Goal: Task Accomplishment & Management: Manage account settings

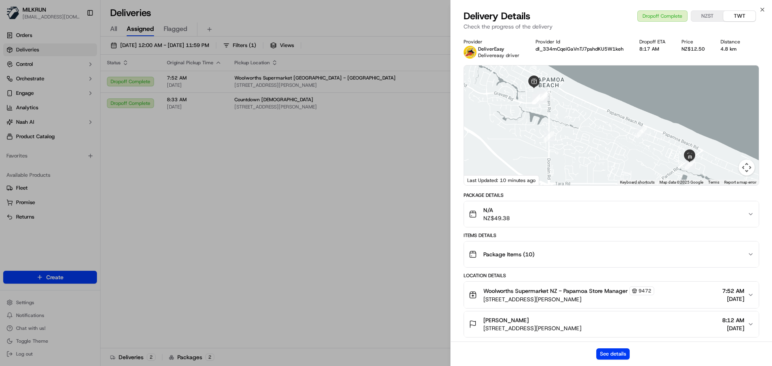
drag, startPoint x: 305, startPoint y: 184, endPoint x: 327, endPoint y: 171, distance: 25.2
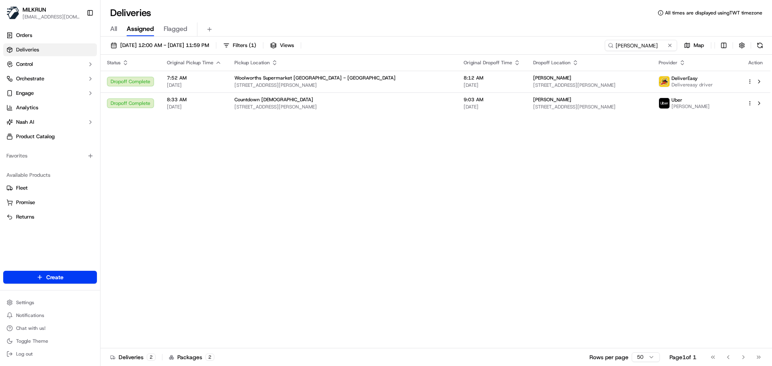
click at [213, 242] on div "Status Original Pickup Time Pickup Location Original Dropoff Time Dropoff Locat…" at bounding box center [435, 202] width 670 height 294
click at [648, 41] on input "[PERSON_NAME]" at bounding box center [628, 45] width 96 height 11
drag, startPoint x: 648, startPoint y: 41, endPoint x: 645, endPoint y: 46, distance: 5.4
click at [646, 42] on input "[PERSON_NAME]" at bounding box center [628, 45] width 96 height 11
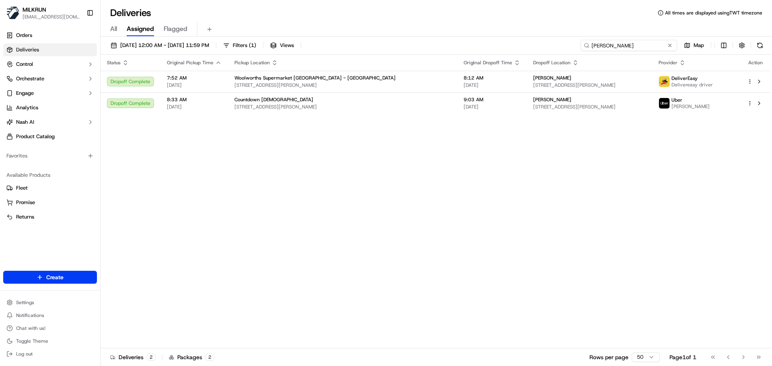
paste input "[PERSON_NAME]"
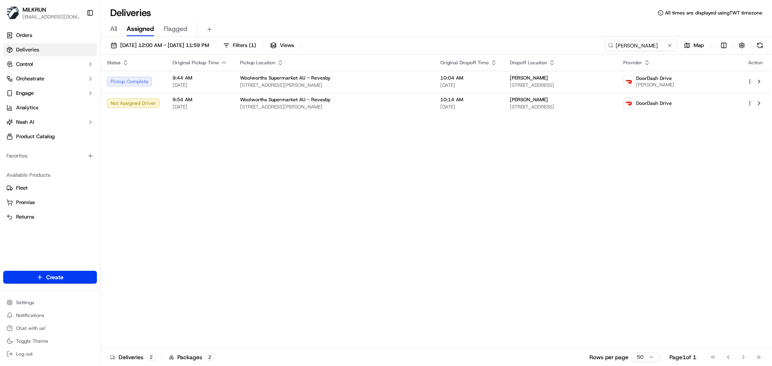
click at [508, 184] on div "Status Original Pickup Time Pickup Location Original Dropoff Time Dropoff Locat…" at bounding box center [435, 202] width 670 height 294
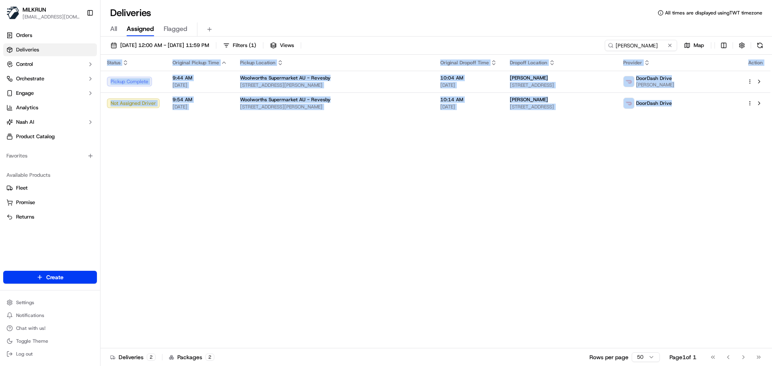
click at [508, 184] on div "Status Original Pickup Time Pickup Location Original Dropoff Time Dropoff Locat…" at bounding box center [435, 202] width 670 height 294
drag, startPoint x: 508, startPoint y: 184, endPoint x: 453, endPoint y: 185, distance: 55.5
click at [506, 184] on div "Status Original Pickup Time Pickup Location Original Dropoff Time Dropoff Locat…" at bounding box center [435, 202] width 670 height 294
click at [301, 188] on div "Status Original Pickup Time Pickup Location Original Dropoff Time Dropoff Locat…" at bounding box center [435, 202] width 670 height 294
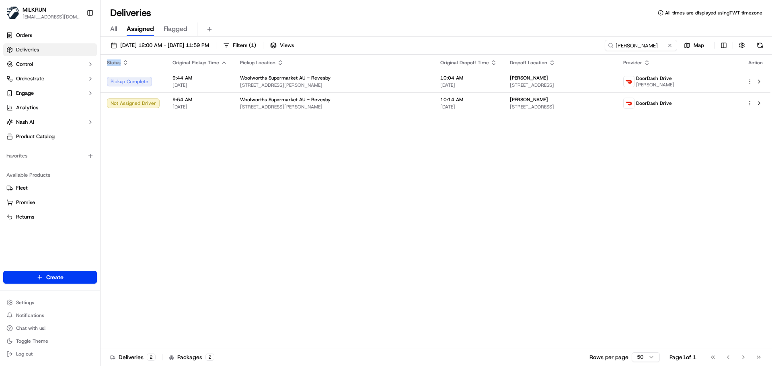
click at [301, 188] on div "Status Original Pickup Time Pickup Location Original Dropoff Time Dropoff Locat…" at bounding box center [435, 202] width 670 height 294
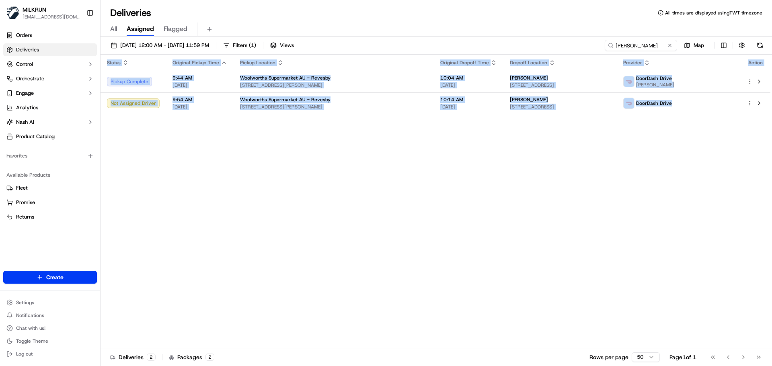
click at [301, 188] on div "Status Original Pickup Time Pickup Location Original Dropoff Time Dropoff Locat…" at bounding box center [435, 202] width 670 height 294
click at [532, 170] on div "Status Original Pickup Time Pickup Location Original Dropoff Time Dropoff Locat…" at bounding box center [435, 202] width 670 height 294
click at [347, 184] on div "Status Original Pickup Time Pickup Location Original Dropoff Time Dropoff Locat…" at bounding box center [435, 202] width 670 height 294
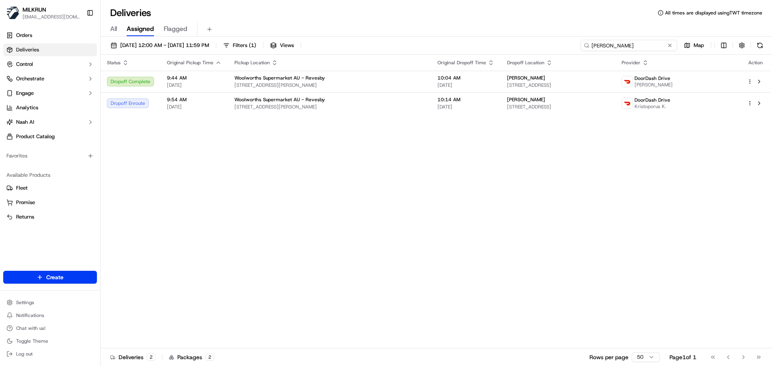
click at [639, 43] on input "[PERSON_NAME]" at bounding box center [628, 45] width 96 height 11
paste input "[PERSON_NAME]"
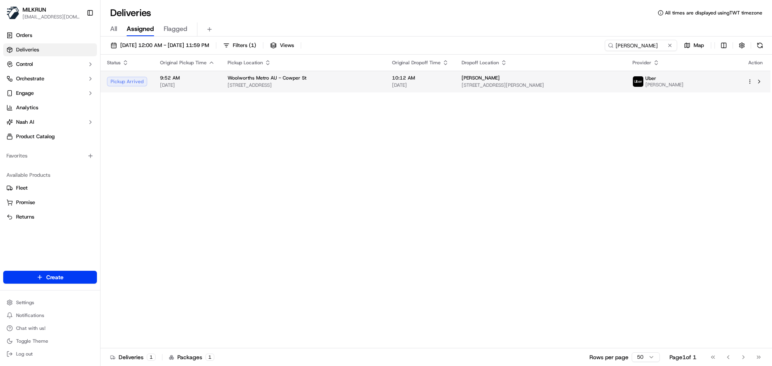
click at [241, 82] on span "[STREET_ADDRESS]" at bounding box center [303, 85] width 152 height 6
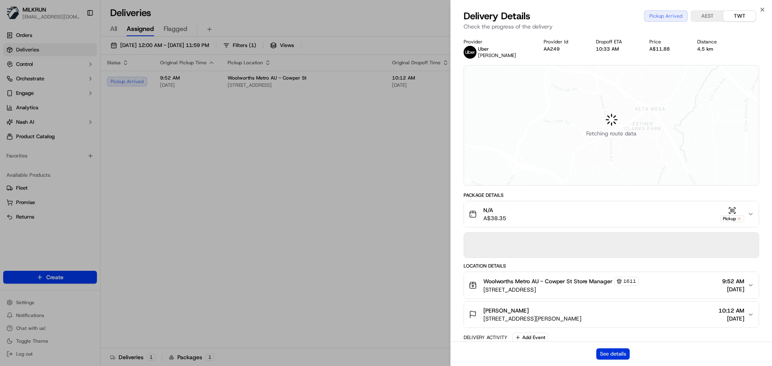
click at [616, 356] on button "See details" at bounding box center [612, 353] width 33 height 11
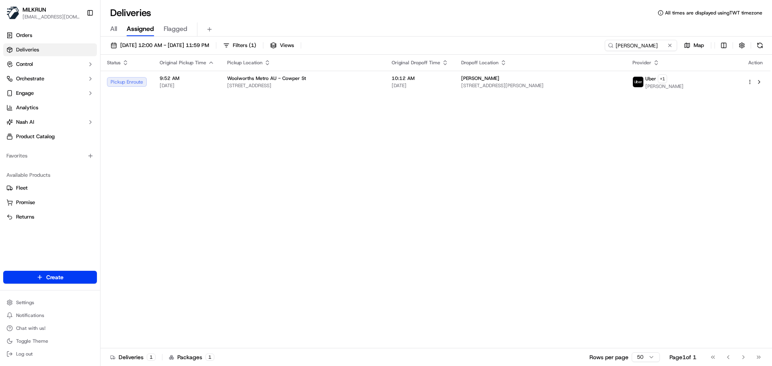
drag, startPoint x: 229, startPoint y: 229, endPoint x: 583, endPoint y: 47, distance: 398.0
click at [634, 47] on input "Holly Archer" at bounding box center [628, 45] width 96 height 11
drag, startPoint x: 634, startPoint y: 47, endPoint x: 621, endPoint y: 57, distance: 16.7
click at [627, 49] on input "Holly Archer" at bounding box center [628, 45] width 96 height 11
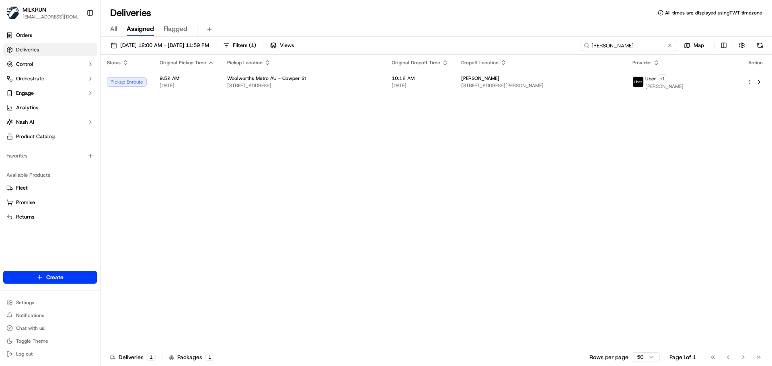
paste input "warner Address: U 1106"
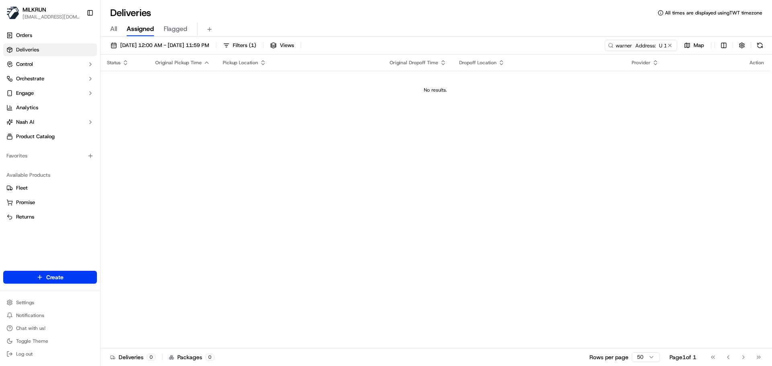
drag, startPoint x: 334, startPoint y: 211, endPoint x: 431, endPoint y: 134, distance: 124.2
click at [334, 211] on div "Status Original Pickup Time Pickup Location Original Dropoff Time Dropoff Locat…" at bounding box center [435, 202] width 670 height 294
click at [637, 42] on input "warner Address: U 1106" at bounding box center [628, 45] width 96 height 11
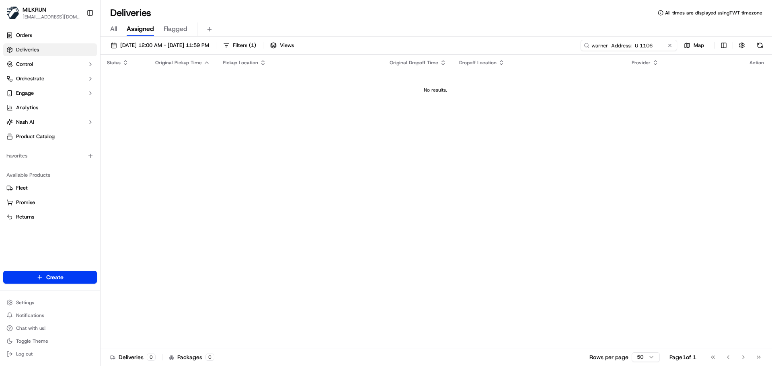
paste input "brigitte warner"
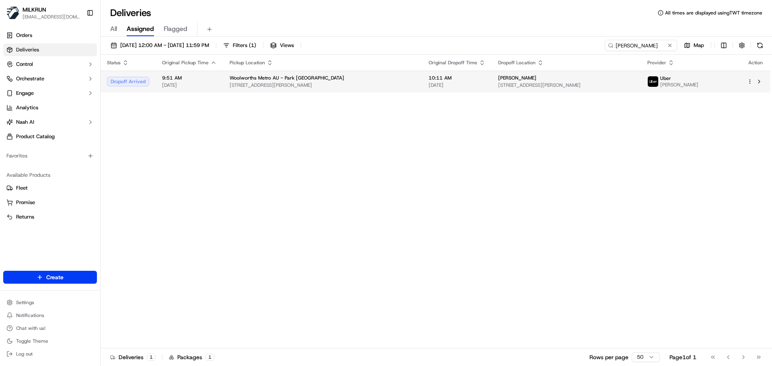
click at [428, 86] on span "[DATE]" at bounding box center [456, 85] width 57 height 6
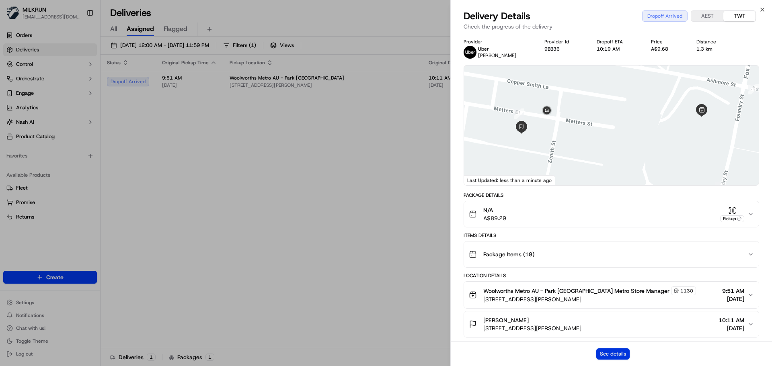
click at [607, 356] on button "See details" at bounding box center [612, 353] width 33 height 11
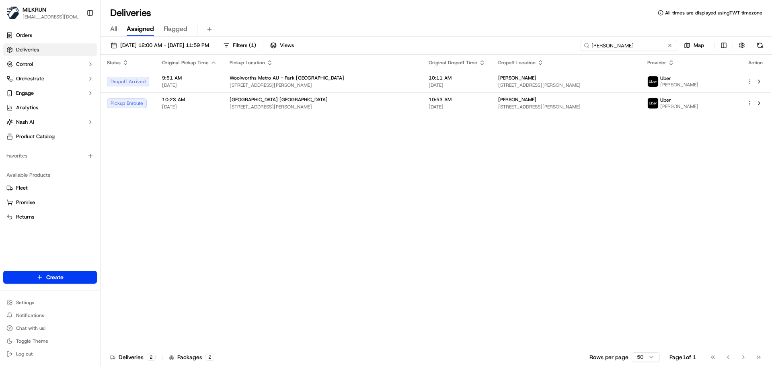
click at [635, 44] on input "brigitte warner" at bounding box center [628, 45] width 96 height 11
paste input "[PERSON_NAME]"
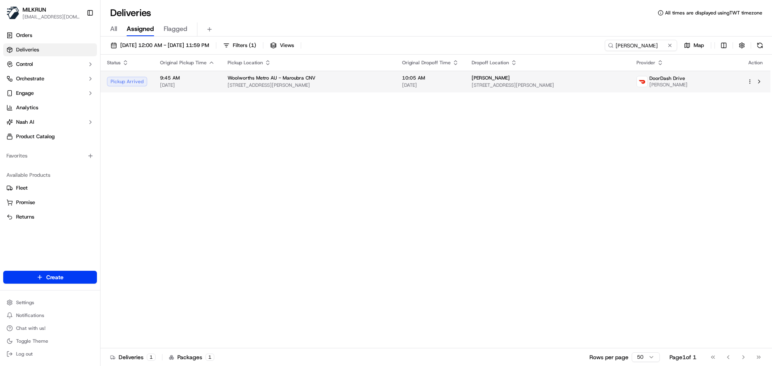
click at [333, 86] on span "[STREET_ADDRESS][PERSON_NAME]" at bounding box center [308, 85] width 162 height 6
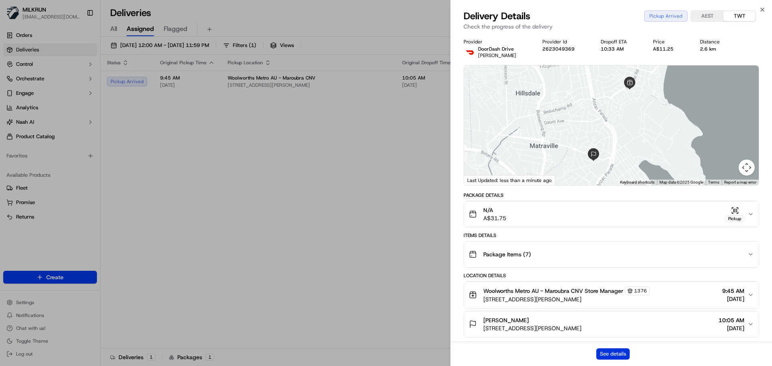
click at [618, 354] on button "See details" at bounding box center [612, 353] width 33 height 11
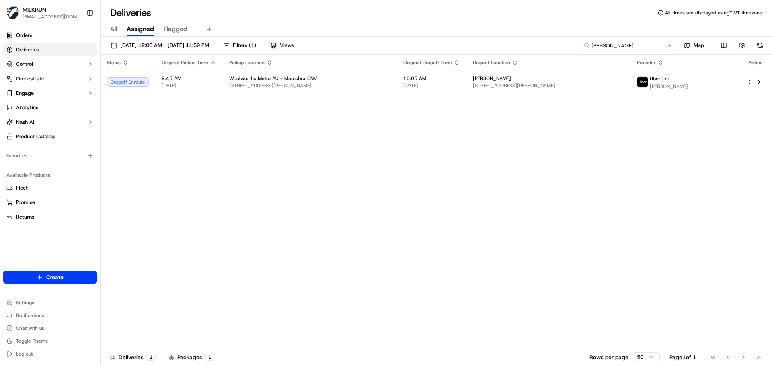
click at [655, 49] on input "[PERSON_NAME]" at bounding box center [628, 45] width 96 height 11
paste input "Juan Zambran"
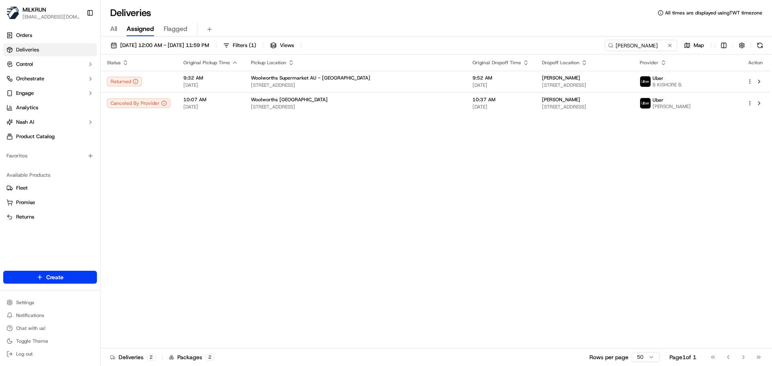
click at [343, 250] on div "Status Original Pickup Time Pickup Location Original Dropoff Time Dropoff Locat…" at bounding box center [435, 202] width 670 height 294
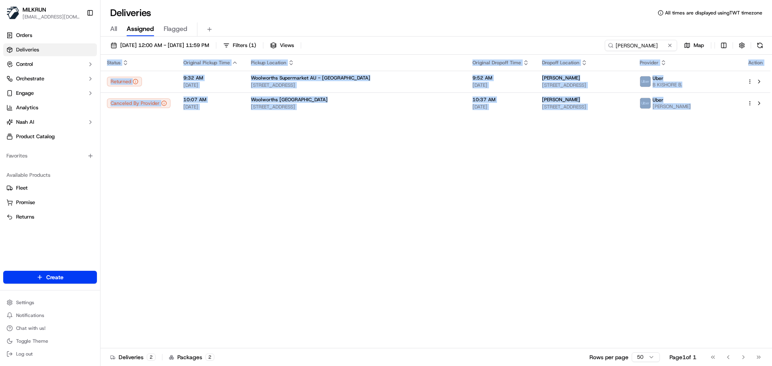
click at [343, 250] on div "Status Original Pickup Time Pickup Location Original Dropoff Time Dropoff Locat…" at bounding box center [435, 202] width 670 height 294
click at [321, 305] on div "Status Original Pickup Time Pickup Location Original Dropoff Time Dropoff Locat…" at bounding box center [435, 202] width 670 height 294
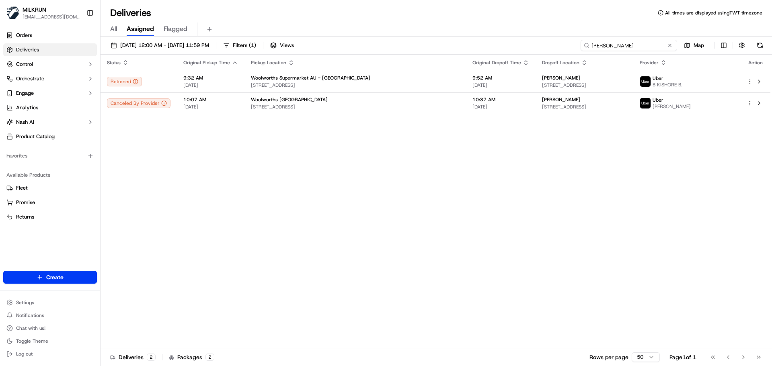
click at [644, 49] on input "Juan Zambrano" at bounding box center [628, 45] width 96 height 11
paste input "Chris white"
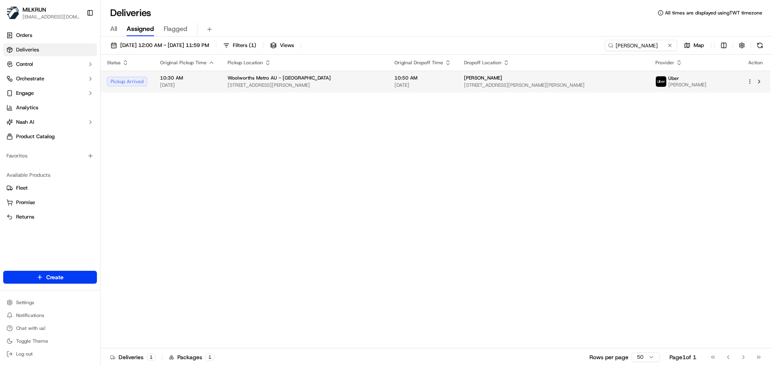
click at [254, 81] on span "Woolworths Metro AU - Hadfield" at bounding box center [278, 78] width 103 height 6
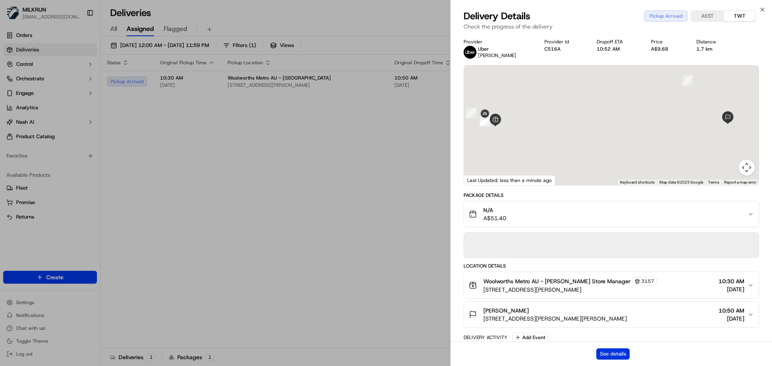
click at [615, 349] on button "See details" at bounding box center [612, 353] width 33 height 11
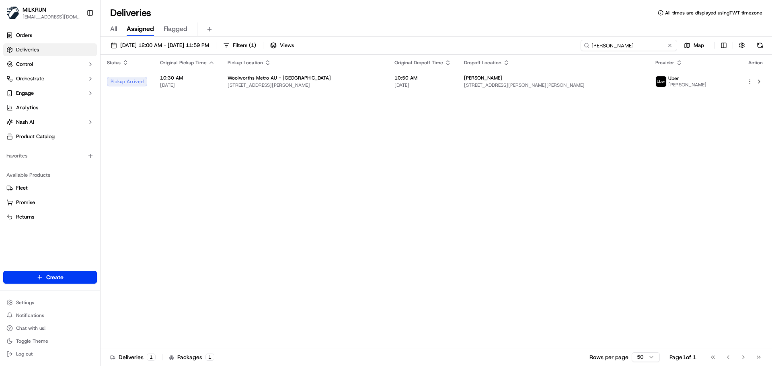
click at [649, 42] on input "[PERSON_NAME]" at bounding box center [628, 45] width 96 height 11
paste input "Bea Bea"
type input "Bea Bea"
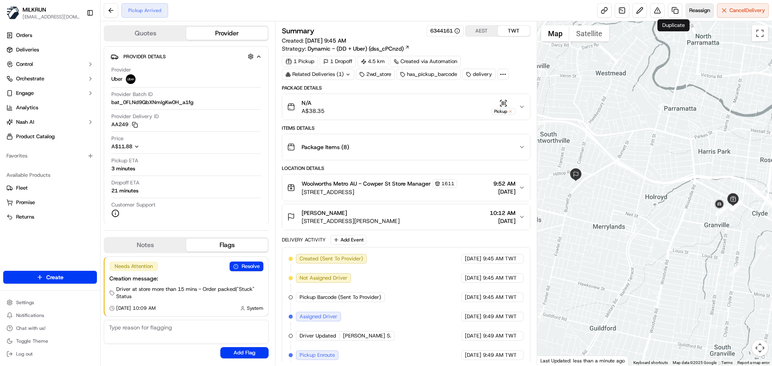
click at [695, 11] on span "Reassign" at bounding box center [699, 10] width 21 height 7
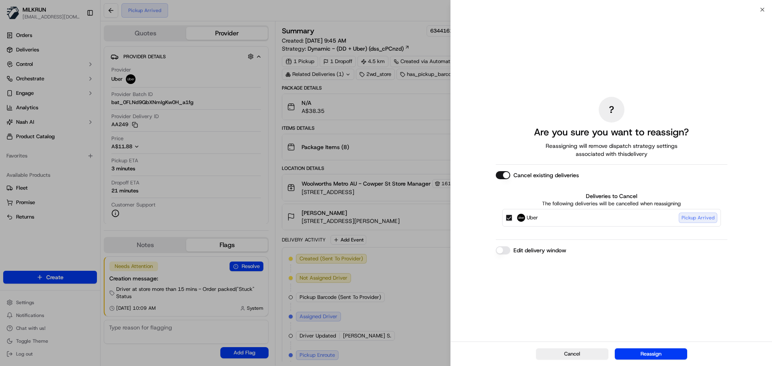
click at [500, 249] on button "Edit delivery window" at bounding box center [503, 250] width 14 height 8
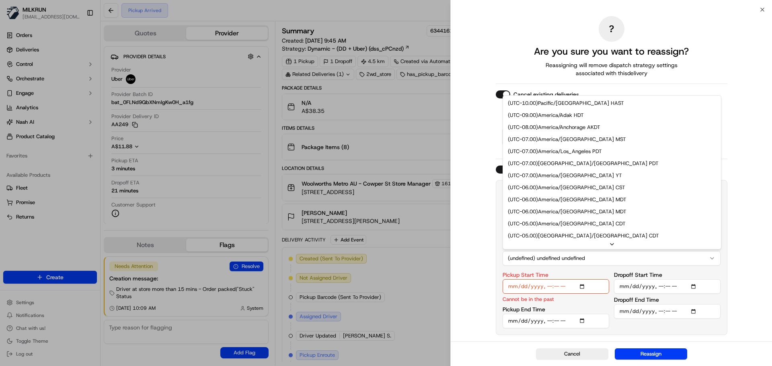
click at [625, 260] on button "(undefined) undefined undefined" at bounding box center [611, 258] width 218 height 14
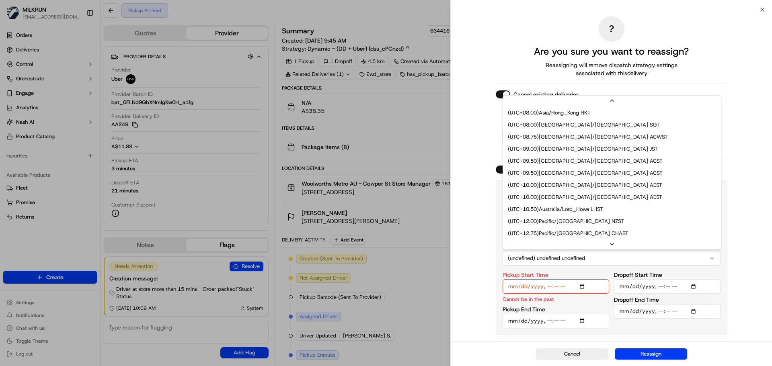
scroll to position [342, 0]
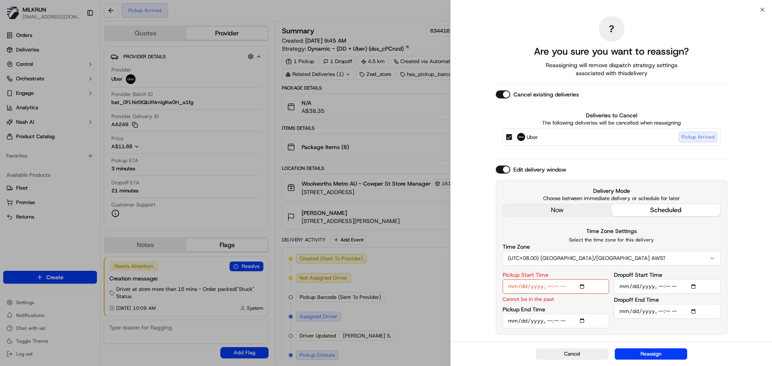
click at [586, 285] on input "Pickup Start Time" at bounding box center [555, 286] width 107 height 14
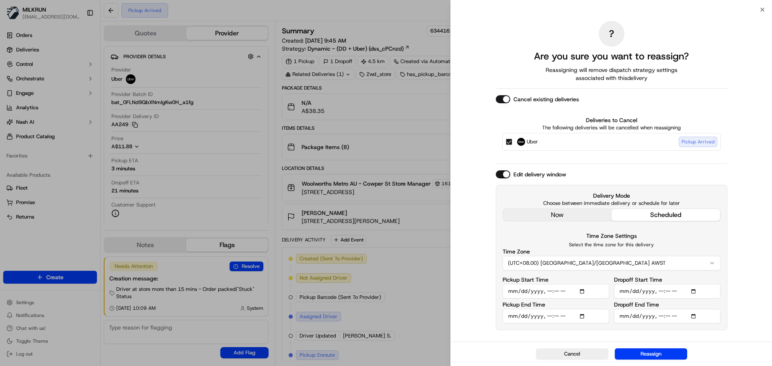
type input "2025-09-23T10:25"
click at [740, 273] on div "? Are you sure you want to reassign? Reassigning will remove dispatch strategy …" at bounding box center [611, 176] width 321 height 332
click at [694, 291] on input "Dropoff Start Time" at bounding box center [667, 291] width 107 height 14
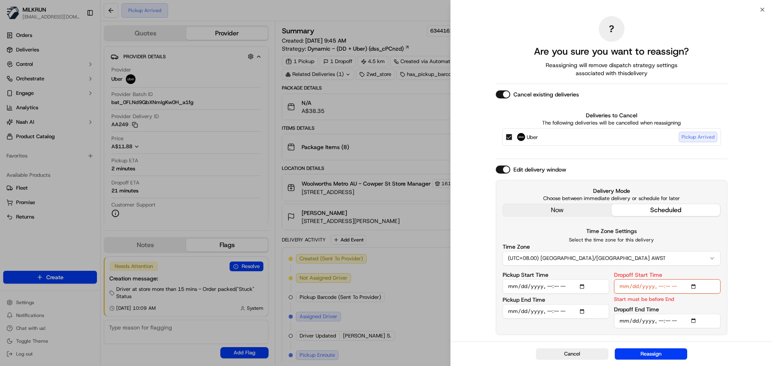
type input "2025-09-23T10:45"
click at [752, 158] on div "? Are you sure you want to reassign? Reassigning will remove dispatch strategy …" at bounding box center [611, 176] width 321 height 332
click at [581, 315] on input "Pickup End Time" at bounding box center [555, 311] width 107 height 14
click at [584, 310] on input "Pickup End Time" at bounding box center [555, 311] width 107 height 14
click at [754, 286] on div "? Are you sure you want to reassign? Reassigning will remove dispatch strategy …" at bounding box center [611, 176] width 321 height 332
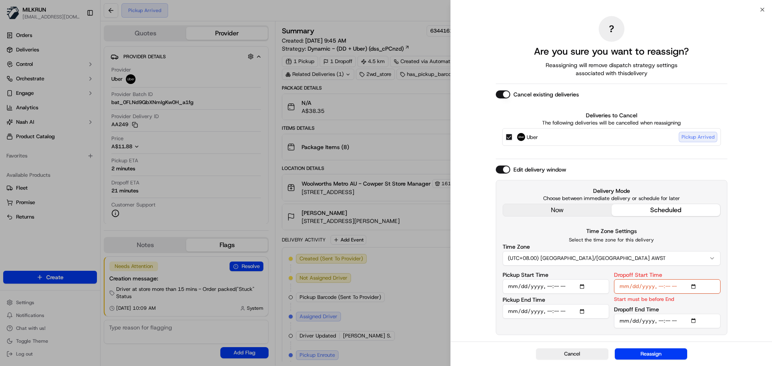
click at [556, 289] on input "Pickup Start Time" at bounding box center [555, 286] width 107 height 14
type input "2025-09-23T10:20"
click at [580, 312] on input "Pickup End Time" at bounding box center [555, 311] width 107 height 14
type input "2025-09-23T10:25"
drag, startPoint x: 736, startPoint y: 291, endPoint x: 719, endPoint y: 307, distance: 23.9
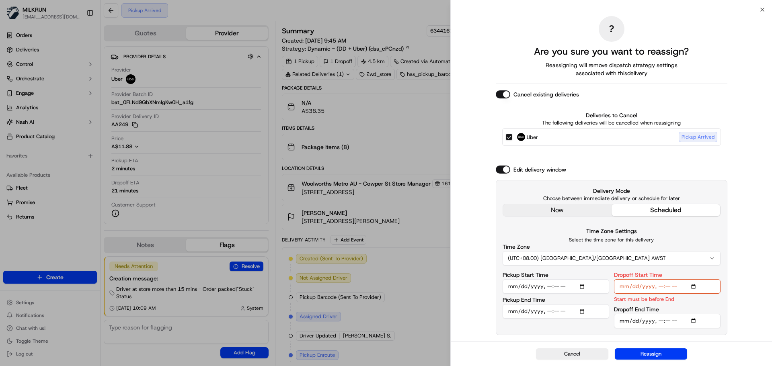
click at [736, 291] on div "? Are you sure you want to reassign? Reassigning will remove dispatch strategy …" at bounding box center [611, 176] width 321 height 332
click at [667, 321] on input "Dropoff End Time" at bounding box center [667, 321] width 107 height 14
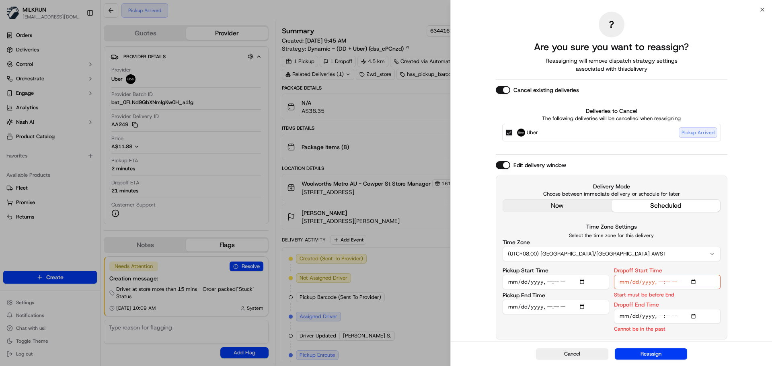
type input "2025-09-23T10:50"
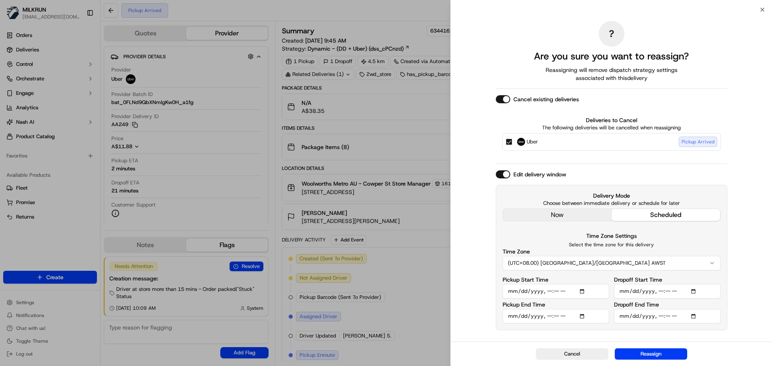
click at [744, 245] on div "? Are you sure you want to reassign? Reassigning will remove dispatch strategy …" at bounding box center [611, 176] width 321 height 332
click at [606, 202] on p "Choose between immediate delivery or schedule for later" at bounding box center [611, 203] width 218 height 7
drag, startPoint x: 606, startPoint y: 202, endPoint x: 606, endPoint y: 186, distance: 16.1
click at [606, 186] on div "Delivery Mode Choose between immediate delivery or schedule for later now sched…" at bounding box center [612, 257] width 232 height 145
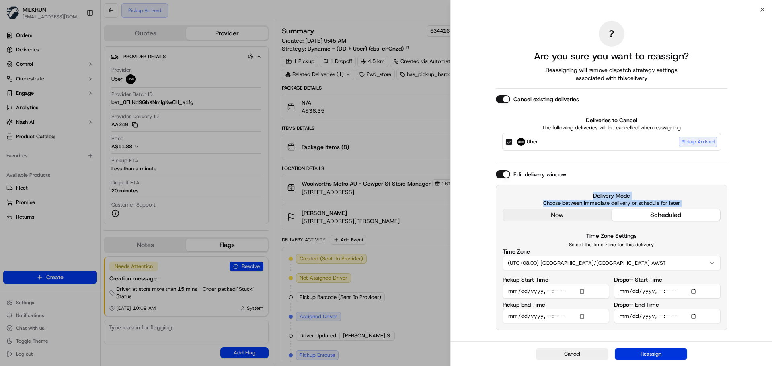
click at [647, 354] on button "Reassign" at bounding box center [651, 353] width 72 height 11
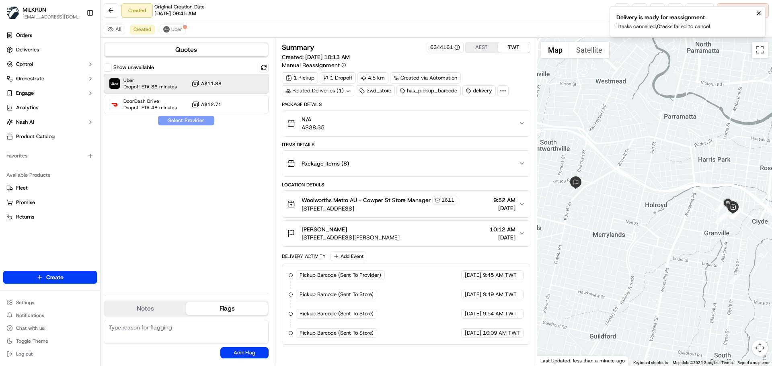
click at [169, 83] on span "Uber" at bounding box center [149, 80] width 53 height 6
click at [192, 125] on div "Show unavailable Uber Dropoff ETA 36 minutes A$11.88 DoorDash Drive Dropoff ETA…" at bounding box center [186, 175] width 165 height 225
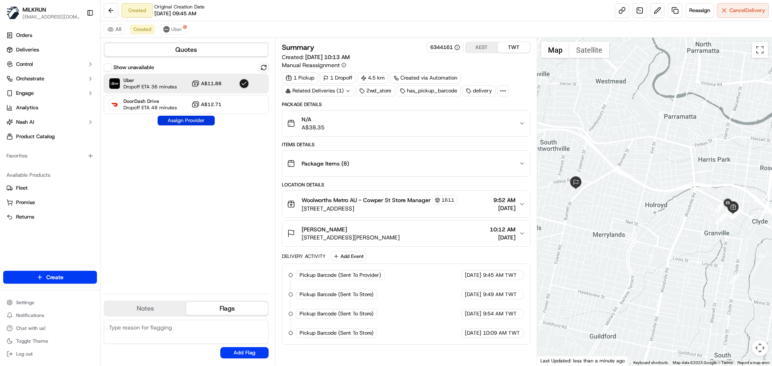
click at [195, 121] on button "Assign Provider" at bounding box center [186, 121] width 57 height 10
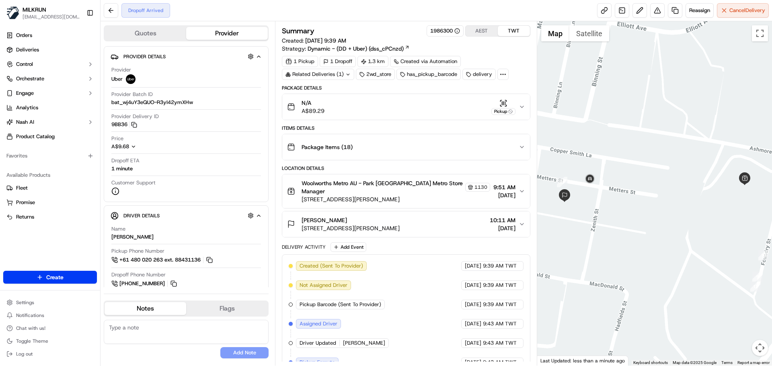
click at [471, 362] on div "Summary 1986300 AEST TWT Created: 23/09/2025 9:39 AM Strategy: Dynamic - (DD + …" at bounding box center [406, 193] width 262 height 344
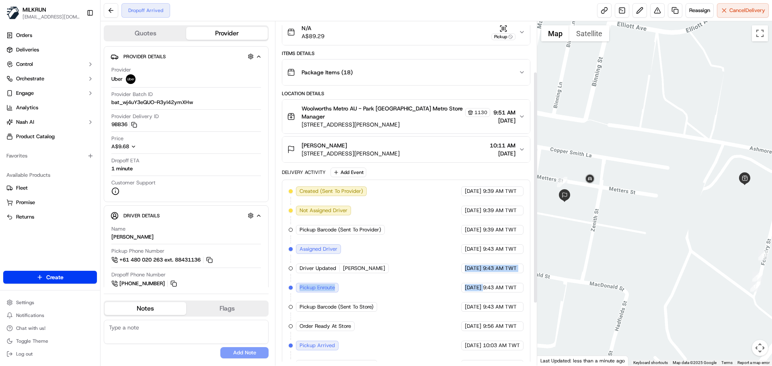
drag, startPoint x: 471, startPoint y: 362, endPoint x: 488, endPoint y: 327, distance: 38.1
click at [461, 248] on div "Summary 1986300 AEST TWT Created: 23/09/2025 9:39 AM Strategy: Dynamic - (DD + …" at bounding box center [406, 193] width 262 height 344
click at [489, 339] on div "Created (Sent To Provider) Uber 23/09/2025 9:39 AM TWT Not Assigned Driver Uber…" at bounding box center [406, 316] width 234 height 260
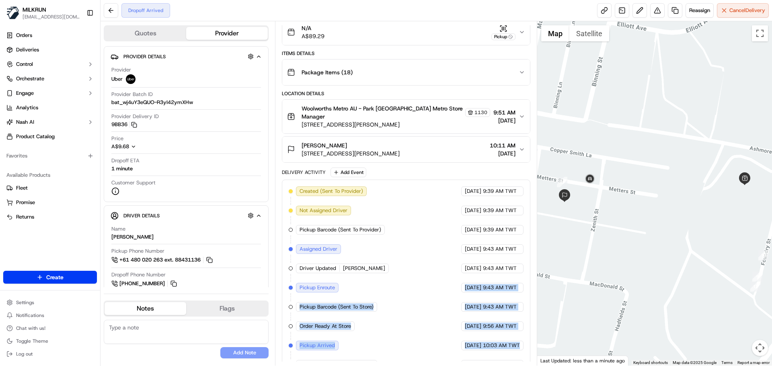
drag, startPoint x: 489, startPoint y: 339, endPoint x: 471, endPoint y: 299, distance: 43.7
click at [461, 238] on div "Created (Sent To Provider) Uber 23/09/2025 9:39 AM TWT Not Assigned Driver Uber…" at bounding box center [406, 316] width 234 height 260
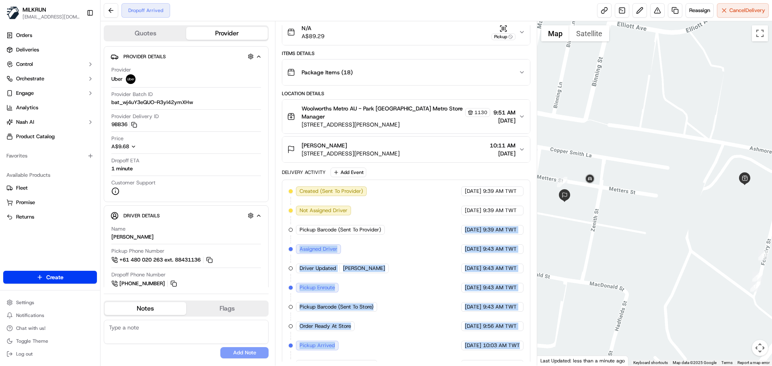
click at [472, 317] on div "Created (Sent To Provider) Uber 23/09/2025 9:39 AM TWT Not Assigned Driver Uber…" at bounding box center [406, 316] width 234 height 260
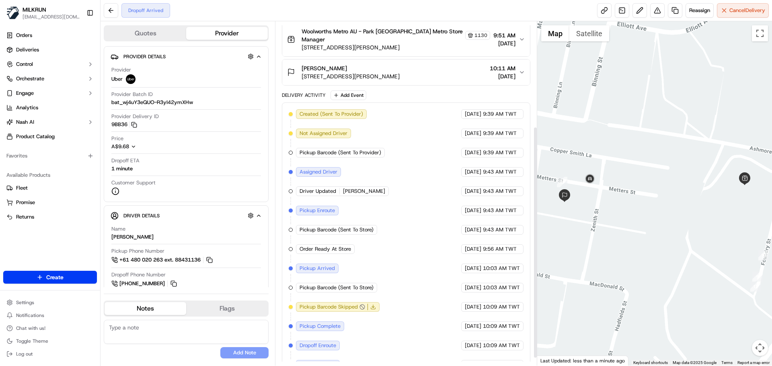
scroll to position [155, 0]
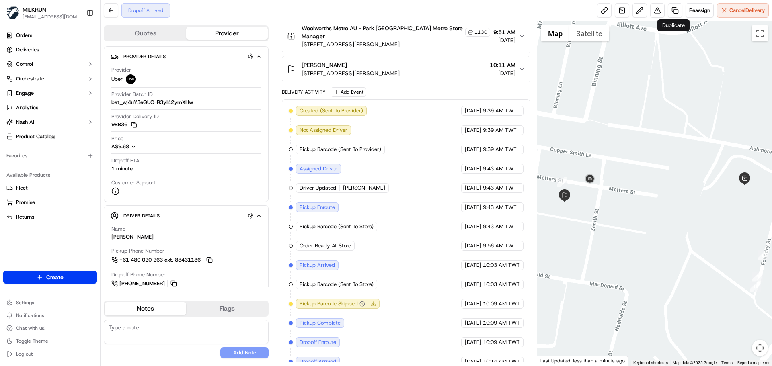
click at [398, 264] on div "Created (Sent To Provider) Uber 23/09/2025 9:39 AM TWT Not Assigned Driver Uber…" at bounding box center [406, 236] width 234 height 260
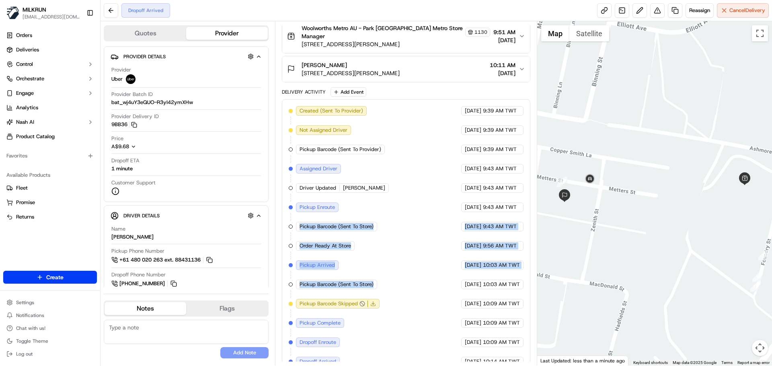
drag, startPoint x: 398, startPoint y: 264, endPoint x: 401, endPoint y: 213, distance: 50.7
click at [401, 213] on div "Created (Sent To Provider) Uber 23/09/2025 9:39 AM TWT Not Assigned Driver Uber…" at bounding box center [406, 236] width 234 height 260
click at [412, 292] on div "Created (Sent To Provider) Uber 23/09/2025 9:39 AM TWT Not Assigned Driver Uber…" at bounding box center [406, 236] width 234 height 260
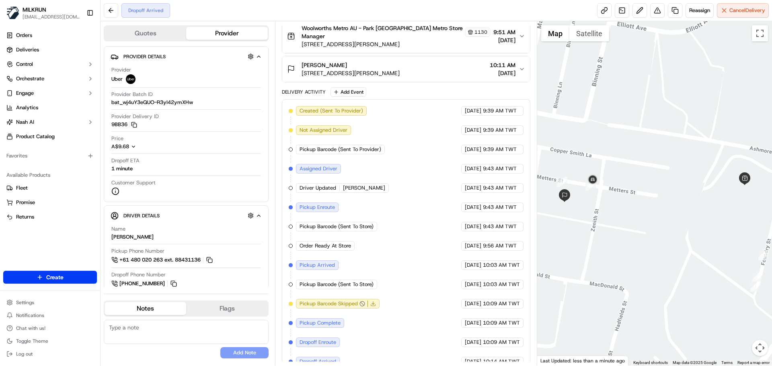
click at [511, 351] on div "Created (Sent To Provider) Uber 23/09/2025 9:39 AM TWT Not Assigned Driver Uber…" at bounding box center [406, 236] width 234 height 260
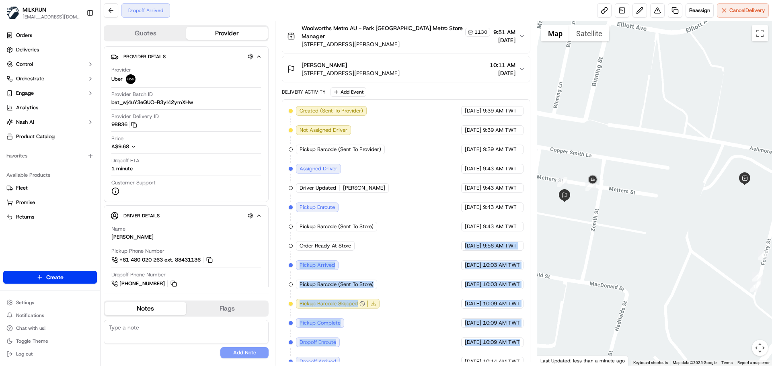
drag, startPoint x: 511, startPoint y: 351, endPoint x: 419, endPoint y: 244, distance: 140.8
click at [420, 242] on div "Created (Sent To Provider) Uber 23/09/2025 9:39 AM TWT Not Assigned Driver Uber…" at bounding box center [406, 236] width 234 height 260
click at [419, 252] on div "Created (Sent To Provider) Uber 23/09/2025 9:39 AM TWT Not Assigned Driver Uber…" at bounding box center [406, 236] width 234 height 260
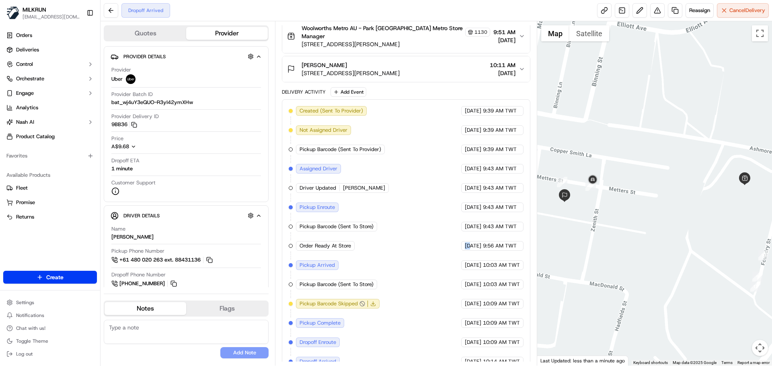
click at [419, 252] on div "Created (Sent To Provider) Uber 23/09/2025 9:39 AM TWT Not Assigned Driver Uber…" at bounding box center [406, 236] width 234 height 260
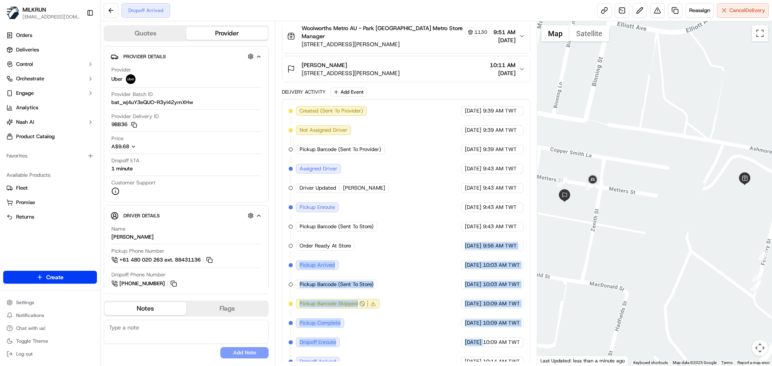
drag, startPoint x: 419, startPoint y: 252, endPoint x: 490, endPoint y: 356, distance: 125.9
click at [487, 354] on div "Created (Sent To Provider) Uber 23/09/2025 9:39 AM TWT Not Assigned Driver Uber…" at bounding box center [406, 236] width 234 height 260
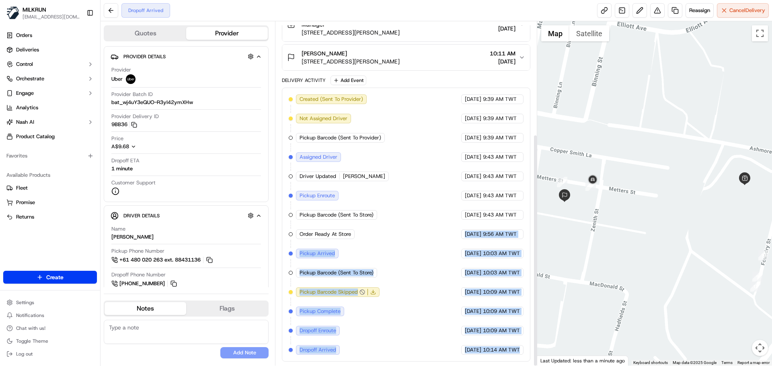
click at [505, 357] on div "Created (Sent To Provider) Uber 23/09/2025 9:39 AM TWT Not Assigned Driver Uber…" at bounding box center [406, 225] width 248 height 274
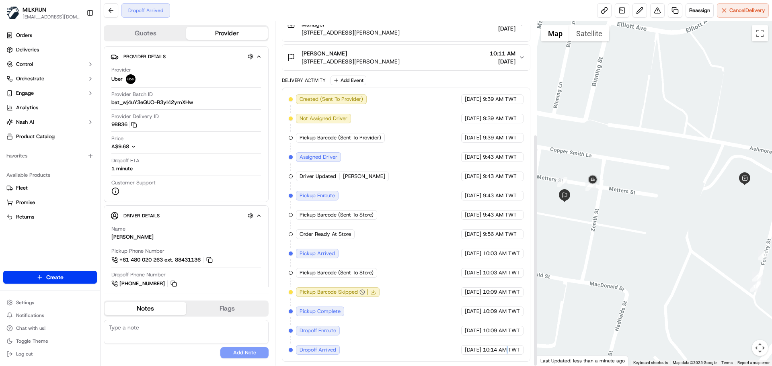
click at [505, 357] on div "Created (Sent To Provider) Uber 23/09/2025 9:39 AM TWT Not Assigned Driver Uber…" at bounding box center [406, 225] width 248 height 274
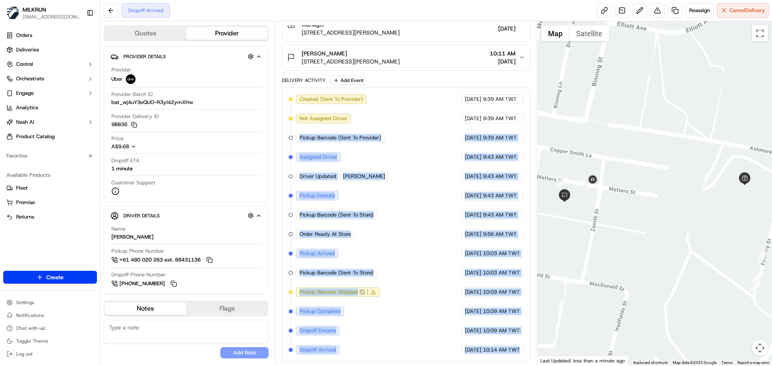
drag, startPoint x: 505, startPoint y: 357, endPoint x: 359, endPoint y: 136, distance: 265.4
click at [359, 137] on div "Created (Sent To Provider) Uber 23/09/2025 9:39 AM TWT Not Assigned Driver Uber…" at bounding box center [406, 225] width 248 height 274
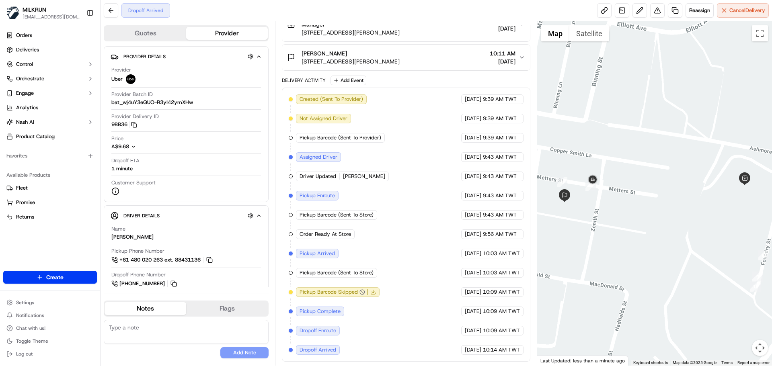
click at [332, 101] on span "Created (Sent To Provider)" at bounding box center [331, 99] width 64 height 7
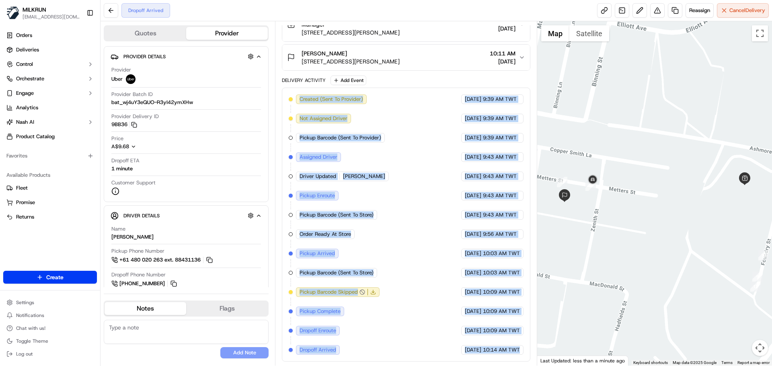
drag, startPoint x: 332, startPoint y: 101, endPoint x: 498, endPoint y: 353, distance: 301.8
click at [498, 353] on div "Created (Sent To Provider) Uber 23/09/2025 9:39 AM TWT Not Assigned Driver Uber…" at bounding box center [406, 224] width 234 height 260
click at [501, 354] on div "23/09/2025 10:14 AM TWT" at bounding box center [492, 350] width 62 height 10
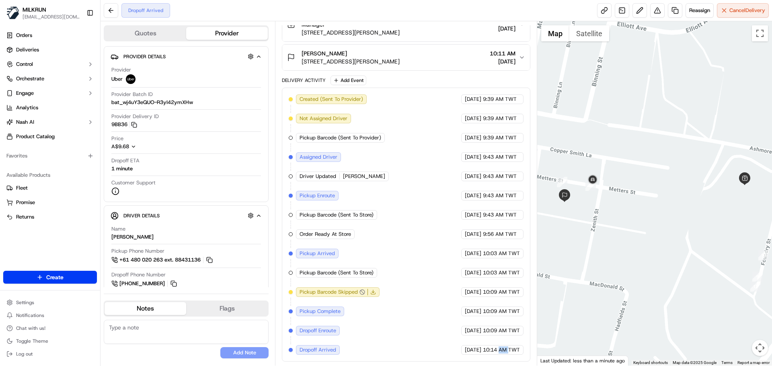
click at [501, 354] on div "23/09/2025 10:14 AM TWT" at bounding box center [492, 350] width 62 height 10
drag, startPoint x: 501, startPoint y: 354, endPoint x: 342, endPoint y: 302, distance: 167.5
click at [342, 302] on div "Created (Sent To Provider) Uber 23/09/2025 9:39 AM TWT Not Assigned Driver Uber…" at bounding box center [406, 224] width 234 height 260
click at [361, 267] on div "Created (Sent To Provider) Uber 23/09/2025 9:39 AM TWT Not Assigned Driver Uber…" at bounding box center [406, 224] width 234 height 260
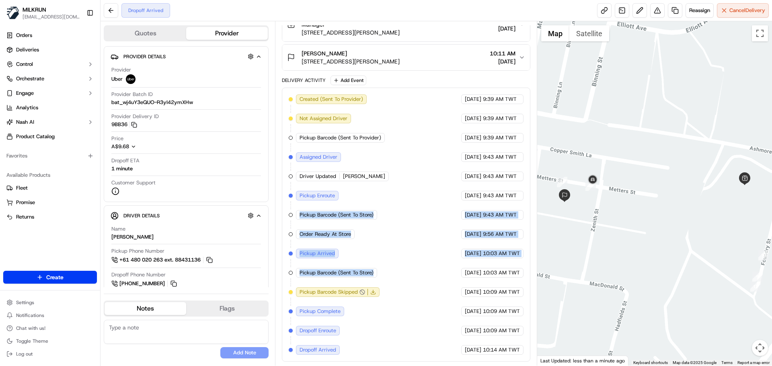
drag, startPoint x: 361, startPoint y: 267, endPoint x: 385, endPoint y: 191, distance: 80.6
click at [374, 197] on div "Created (Sent To Provider) Uber 23/09/2025 9:39 AM TWT Not Assigned Driver Uber…" at bounding box center [406, 224] width 234 height 260
click at [393, 221] on div "Created (Sent To Provider) Uber 23/09/2025 9:39 AM TWT Not Assigned Driver Uber…" at bounding box center [406, 224] width 234 height 260
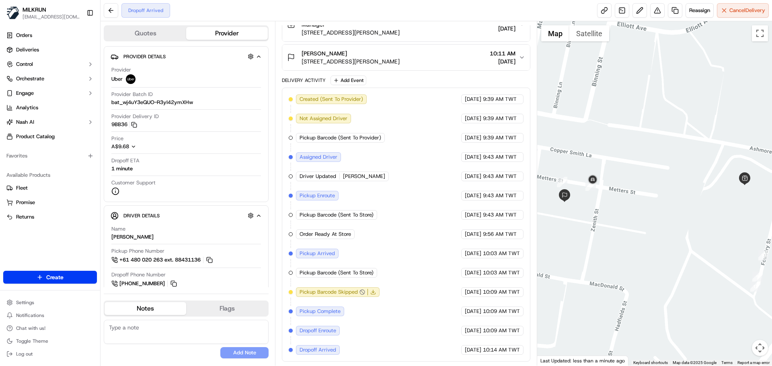
click at [393, 221] on div "Created (Sent To Provider) Uber 23/09/2025 9:39 AM TWT Not Assigned Driver Uber…" at bounding box center [406, 224] width 234 height 260
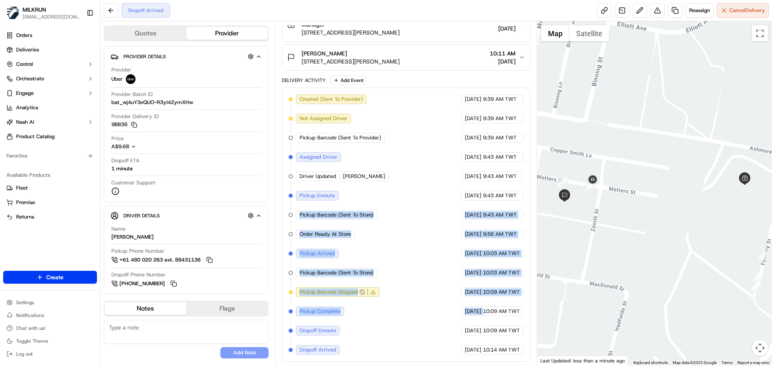
drag, startPoint x: 393, startPoint y: 221, endPoint x: 461, endPoint y: 316, distance: 116.8
click at [457, 313] on div "Created (Sent To Provider) Uber 23/09/2025 9:39 AM TWT Not Assigned Driver Uber…" at bounding box center [406, 224] width 234 height 260
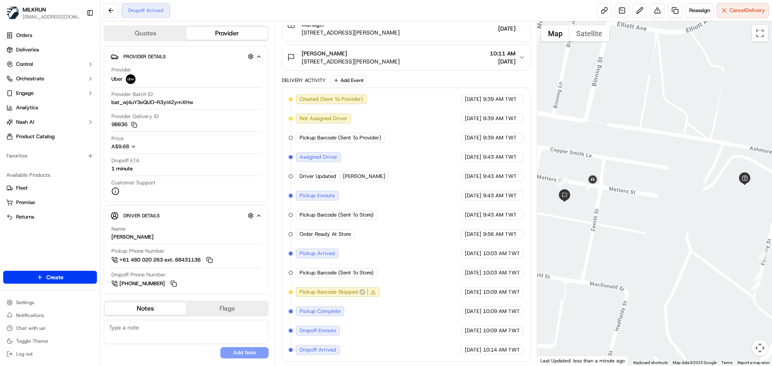
click at [499, 341] on div "Created (Sent To Provider) Uber 23/09/2025 9:39 AM TWT Not Assigned Driver Uber…" at bounding box center [406, 224] width 234 height 260
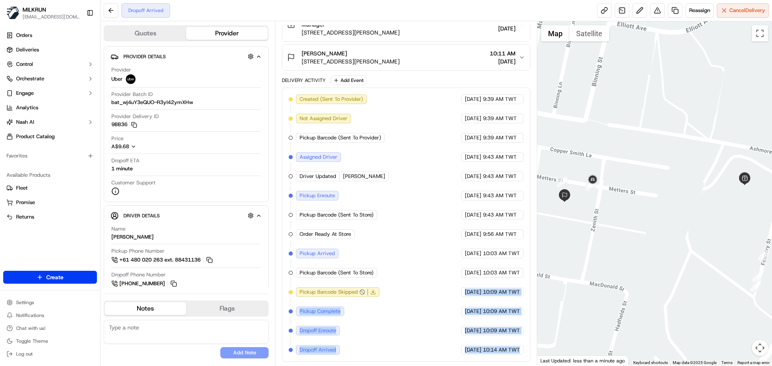
drag, startPoint x: 499, startPoint y: 341, endPoint x: 447, endPoint y: 211, distance: 140.0
click at [448, 213] on div "Created (Sent To Provider) Uber 23/09/2025 9:39 AM TWT Not Assigned Driver Uber…" at bounding box center [406, 224] width 234 height 260
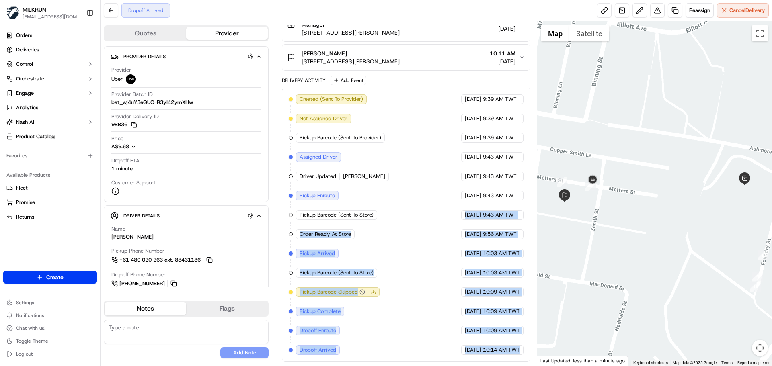
click at [465, 237] on span "[DATE]" at bounding box center [473, 234] width 16 height 7
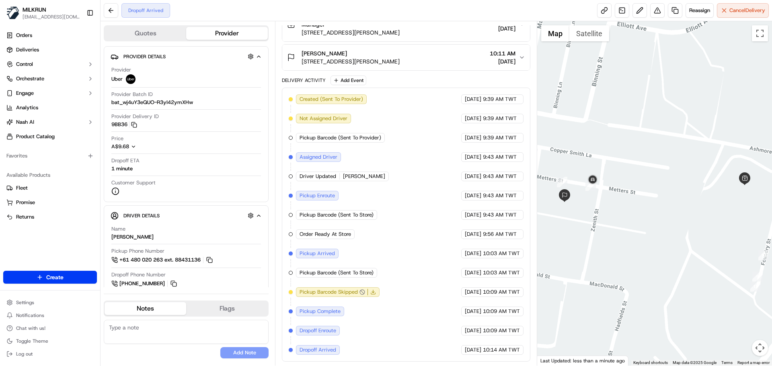
click at [294, 197] on div "Created (Sent To Provider) Uber 23/09/2025 9:39 AM TWT Not Assigned Driver Uber…" at bounding box center [406, 224] width 234 height 260
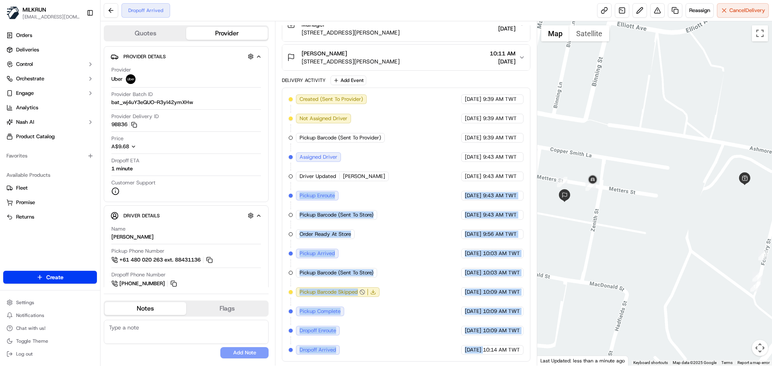
drag, startPoint x: 294, startPoint y: 197, endPoint x: 481, endPoint y: 360, distance: 248.4
click at [478, 358] on div "Created (Sent To Provider) Uber 23/09/2025 9:39 AM TWT Not Assigned Driver Uber…" at bounding box center [406, 225] width 248 height 274
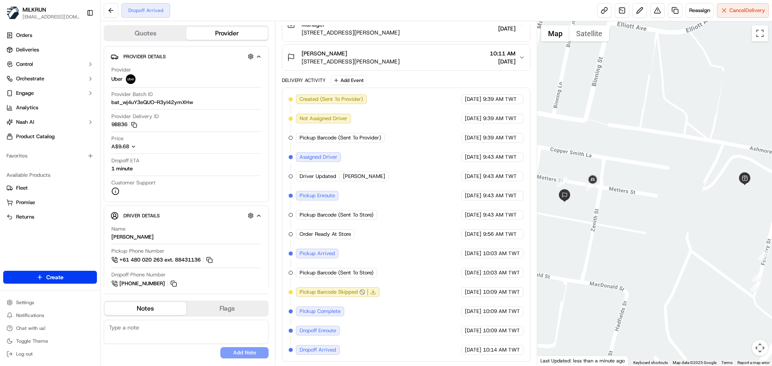
click at [490, 356] on div "Created (Sent To Provider) Uber 23/09/2025 9:39 AM TWT Not Assigned Driver Uber…" at bounding box center [406, 225] width 248 height 274
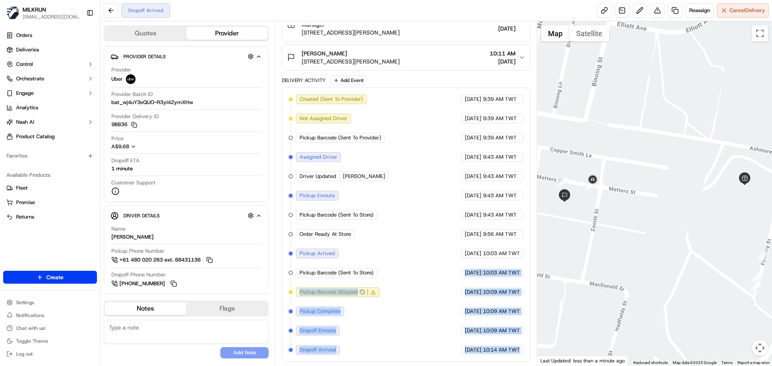
drag, startPoint x: 490, startPoint y: 356, endPoint x: 431, endPoint y: 179, distance: 187.2
click at [431, 180] on div "Created (Sent To Provider) Uber 23/09/2025 9:39 AM TWT Not Assigned Driver Uber…" at bounding box center [406, 225] width 248 height 274
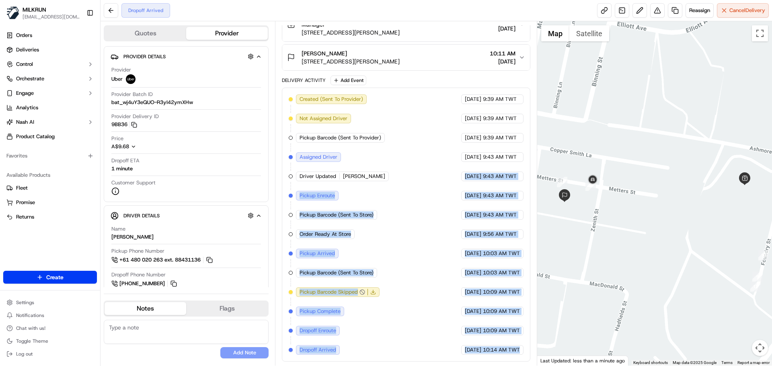
click at [433, 233] on div "Created (Sent To Provider) Uber 23/09/2025 9:39 AM TWT Not Assigned Driver Uber…" at bounding box center [406, 224] width 234 height 260
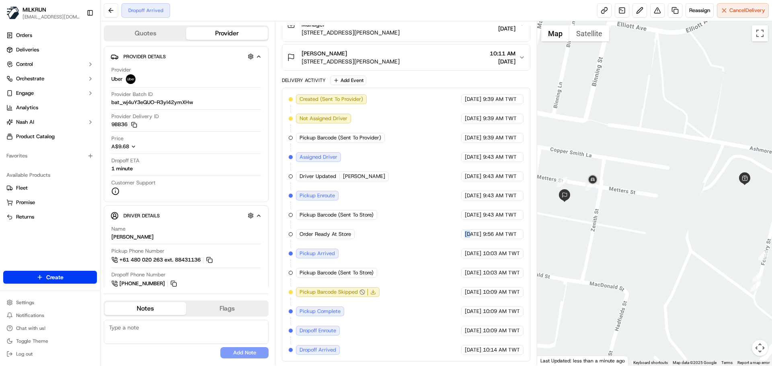
click at [433, 234] on div "Created (Sent To Provider) Uber 23/09/2025 9:39 AM TWT Not Assigned Driver Uber…" at bounding box center [406, 224] width 234 height 260
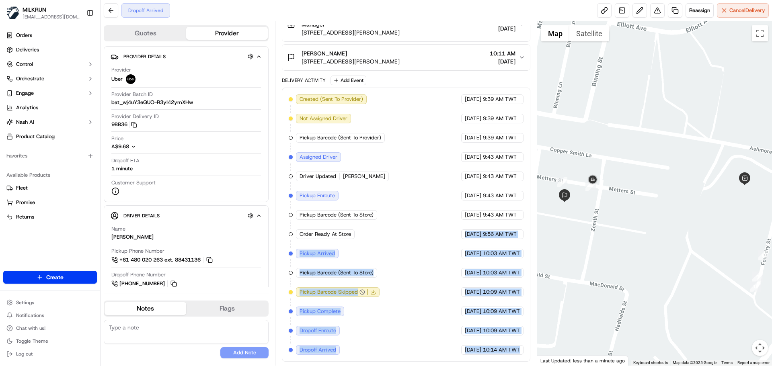
drag, startPoint x: 433, startPoint y: 234, endPoint x: 516, endPoint y: 364, distance: 154.6
click at [524, 366] on html "MILKRUN snatividad@woolworths.com.au Toggle Sidebar Orders Deliveries Control O…" at bounding box center [386, 183] width 772 height 366
click at [505, 345] on div "23/09/2025 10:14 AM TWT" at bounding box center [492, 350] width 62 height 10
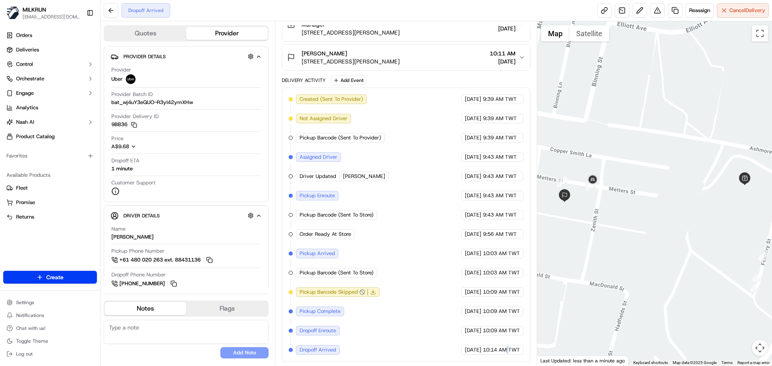
click at [505, 345] on div "23/09/2025 10:14 AM TWT" at bounding box center [492, 350] width 62 height 10
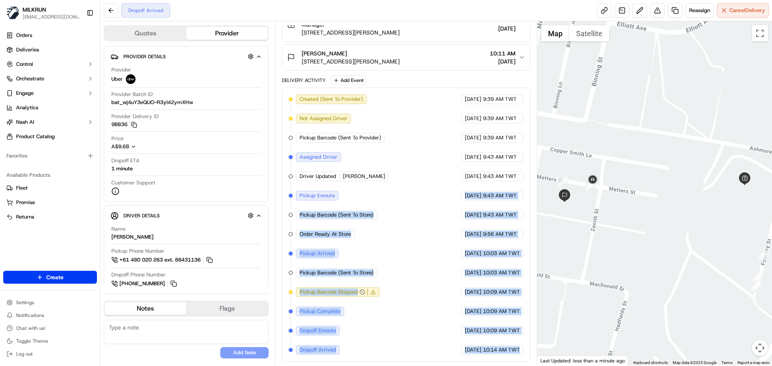
drag, startPoint x: 505, startPoint y: 345, endPoint x: 447, endPoint y: 141, distance: 212.2
click at [447, 141] on div "Created (Sent To Provider) Uber 23/09/2025 9:39 AM TWT Not Assigned Driver Uber…" at bounding box center [406, 224] width 234 height 260
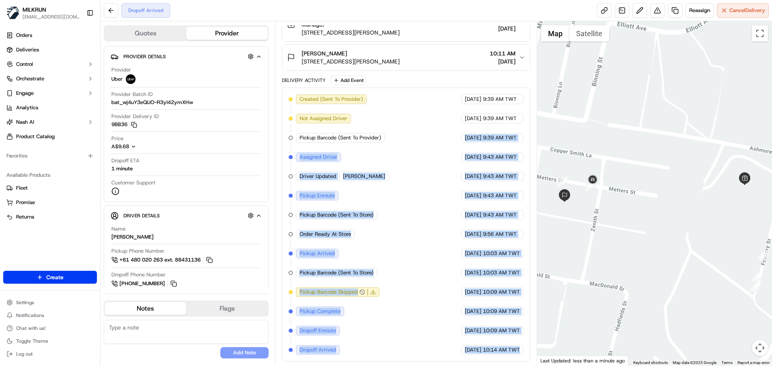
click at [509, 352] on span "10:14 AM TWT" at bounding box center [501, 349] width 37 height 7
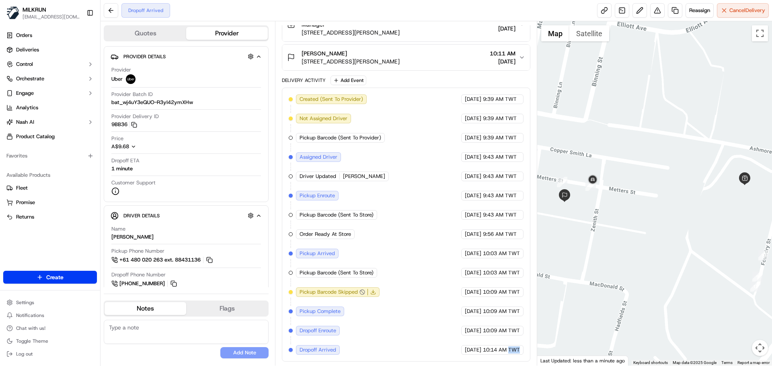
click at [509, 352] on span "10:14 AM TWT" at bounding box center [501, 349] width 37 height 7
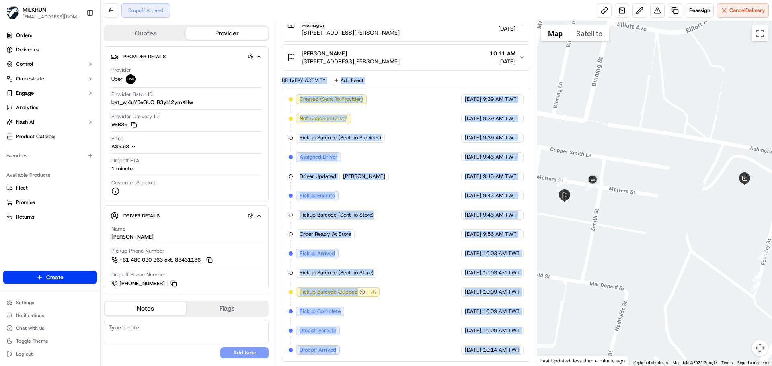
drag, startPoint x: 509, startPoint y: 352, endPoint x: 301, endPoint y: 78, distance: 344.0
click at [301, 78] on div "Delivery Activity Add Event Created (Sent To Provider) Uber 23/09/2025 9:39 AM …" at bounding box center [406, 219] width 248 height 286
click at [301, 80] on div "Delivery Activity" at bounding box center [304, 80] width 44 height 6
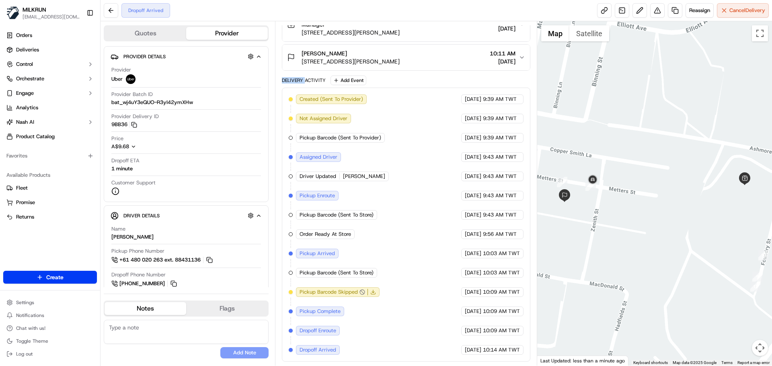
click at [301, 80] on div "Delivery Activity" at bounding box center [304, 80] width 44 height 6
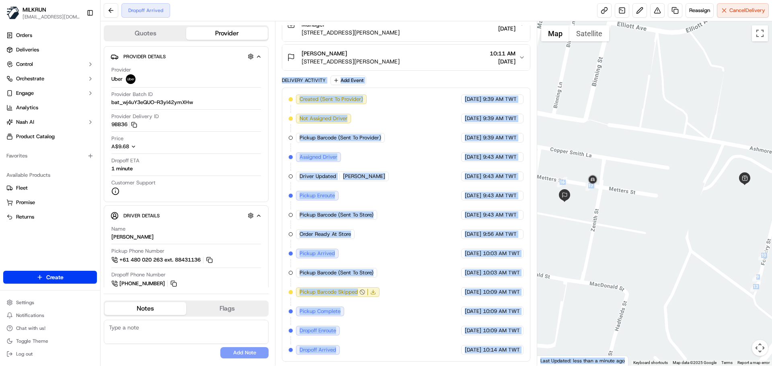
drag, startPoint x: 301, startPoint y: 80, endPoint x: 540, endPoint y: 364, distance: 371.1
click at [545, 363] on div "Quotes Provider Provider Details Hidden ( 2 ) Provider Uber Provider Batch ID b…" at bounding box center [435, 193] width 671 height 344
click at [506, 358] on div "Created (Sent To Provider) Uber 23/09/2025 9:39 AM TWT Not Assigned Driver Uber…" at bounding box center [406, 225] width 248 height 274
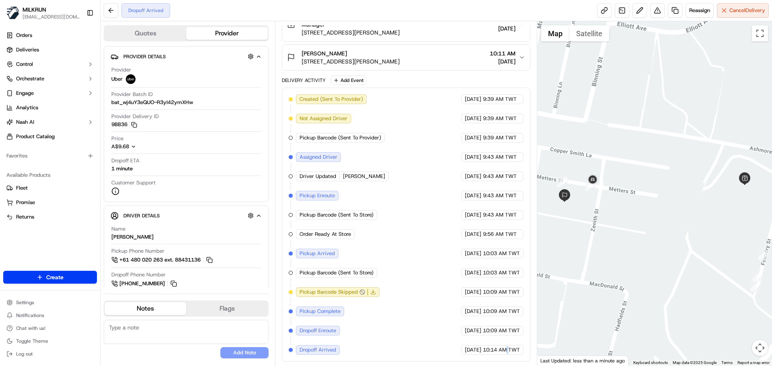
click at [506, 358] on div "Created (Sent To Provider) Uber 23/09/2025 9:39 AM TWT Not Assigned Driver Uber…" at bounding box center [406, 225] width 248 height 274
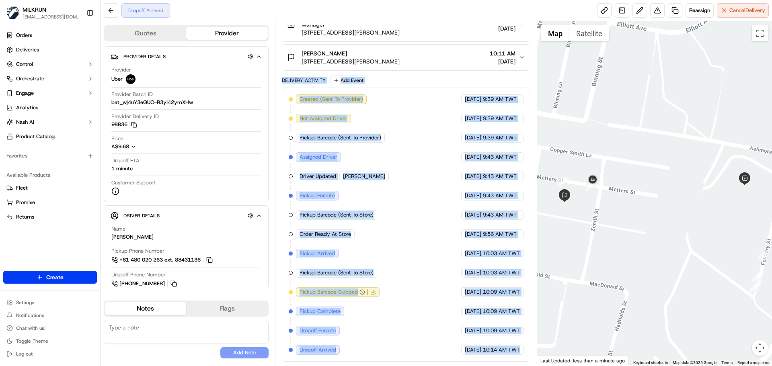
drag, startPoint x: 506, startPoint y: 358, endPoint x: 291, endPoint y: 83, distance: 349.2
click at [291, 83] on div "Delivery Activity Add Event Created (Sent To Provider) Uber 23/09/2025 9:39 AM …" at bounding box center [406, 219] width 248 height 286
click at [291, 83] on div "Delivery Activity" at bounding box center [304, 80] width 44 height 6
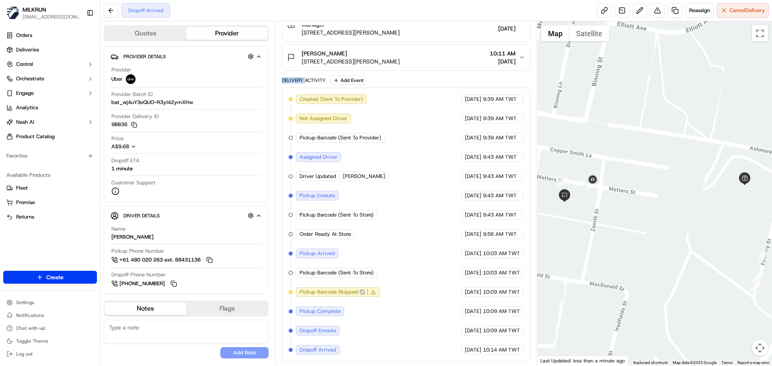
click at [291, 83] on div "Delivery Activity" at bounding box center [304, 80] width 44 height 6
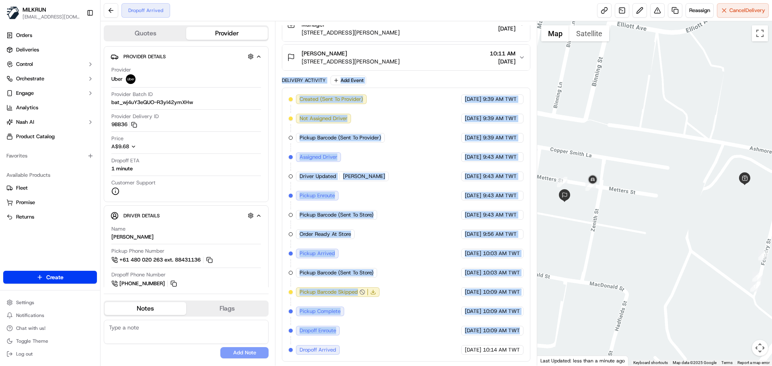
drag, startPoint x: 291, startPoint y: 83, endPoint x: 512, endPoint y: 355, distance: 350.8
click at [512, 348] on div "Delivery Activity Add Event Created (Sent To Provider) Uber 23/09/2025 9:39 AM …" at bounding box center [406, 219] width 248 height 286
click at [512, 358] on div "Created (Sent To Provider) Uber 23/09/2025 9:39 AM TWT Not Assigned Driver Uber…" at bounding box center [406, 225] width 248 height 274
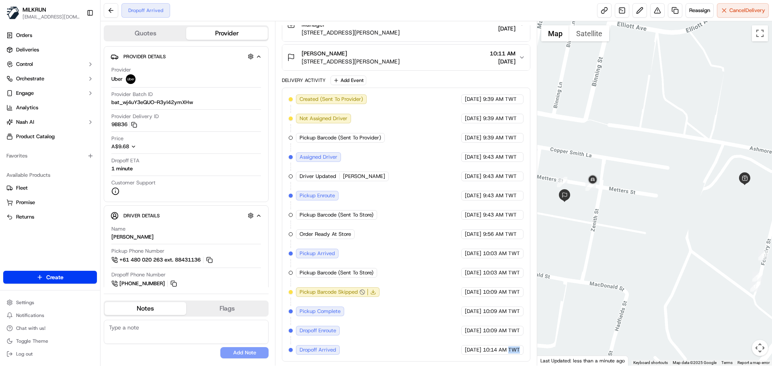
click at [512, 358] on div "Created (Sent To Provider) Uber 23/09/2025 9:39 AM TWT Not Assigned Driver Uber…" at bounding box center [406, 225] width 248 height 274
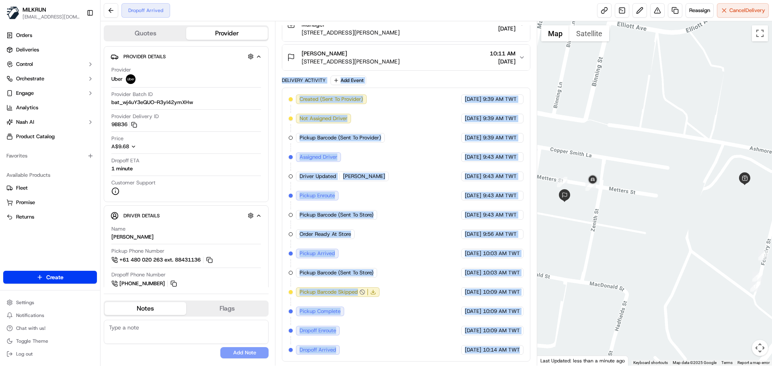
drag, startPoint x: 512, startPoint y: 358, endPoint x: 299, endPoint y: 75, distance: 354.2
click at [299, 75] on div "Package Details N/A A$89.29 Pickup Items Details Package Items ( 18 ) Location …" at bounding box center [406, 140] width 248 height 444
click at [303, 85] on div "Delivery Activity Add Event Created (Sent To Provider) Uber 23/09/2025 9:39 AM …" at bounding box center [406, 219] width 248 height 286
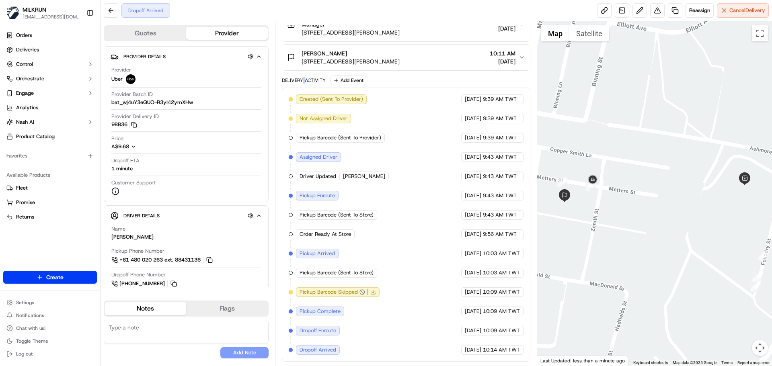
click at [303, 85] on div "Delivery Activity Add Event Created (Sent To Provider) Uber 23/09/2025 9:39 AM …" at bounding box center [406, 219] width 248 height 286
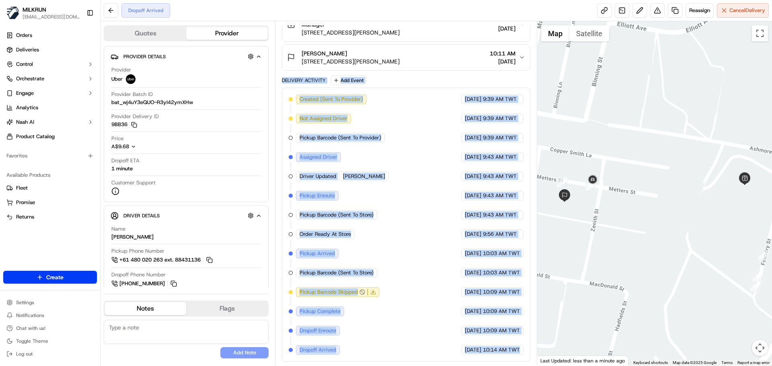
drag, startPoint x: 303, startPoint y: 85, endPoint x: 561, endPoint y: 385, distance: 395.8
click at [561, 366] on html "MILKRUN snatividad@woolworths.com.au Toggle Sidebar Orders Deliveries Control O…" at bounding box center [386, 183] width 772 height 366
click at [501, 348] on span "10:14 AM TWT" at bounding box center [501, 349] width 37 height 7
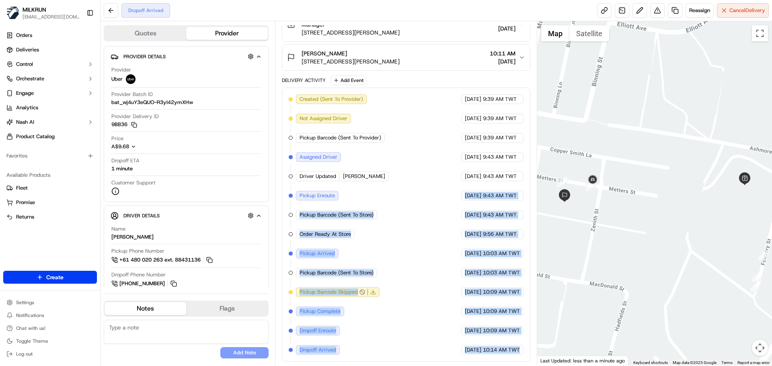
drag, startPoint x: 501, startPoint y: 348, endPoint x: 440, endPoint y: 193, distance: 167.1
click at [440, 193] on div "Created (Sent To Provider) Uber 23/09/2025 9:39 AM TWT Not Assigned Driver Uber…" at bounding box center [406, 224] width 234 height 260
click at [485, 309] on span "10:09 AM TWT" at bounding box center [501, 311] width 37 height 7
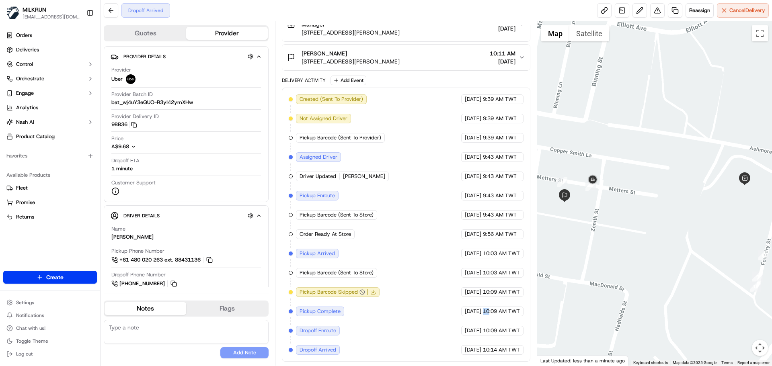
click at [485, 309] on span "10:09 AM TWT" at bounding box center [501, 311] width 37 height 7
click at [430, 213] on div "Created (Sent To Provider) Uber 23/09/2025 9:39 AM TWT Not Assigned Driver Uber…" at bounding box center [406, 224] width 234 height 260
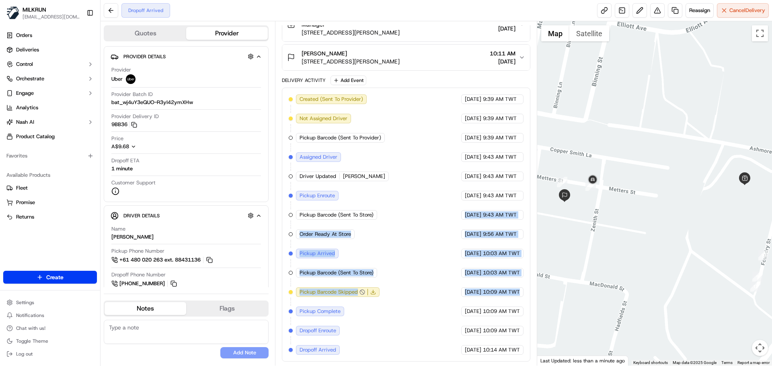
drag, startPoint x: 430, startPoint y: 213, endPoint x: 488, endPoint y: 319, distance: 120.3
click at [488, 317] on div "Created (Sent To Provider) Uber 23/09/2025 9:39 AM TWT Not Assigned Driver Uber…" at bounding box center [406, 224] width 234 height 260
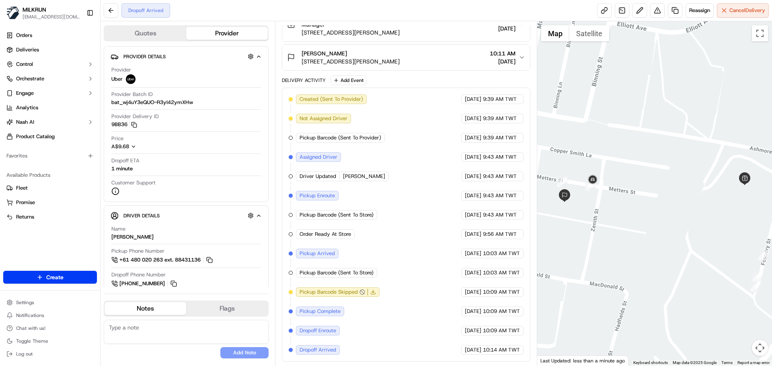
click at [508, 348] on span "10:14 AM TWT" at bounding box center [501, 349] width 37 height 7
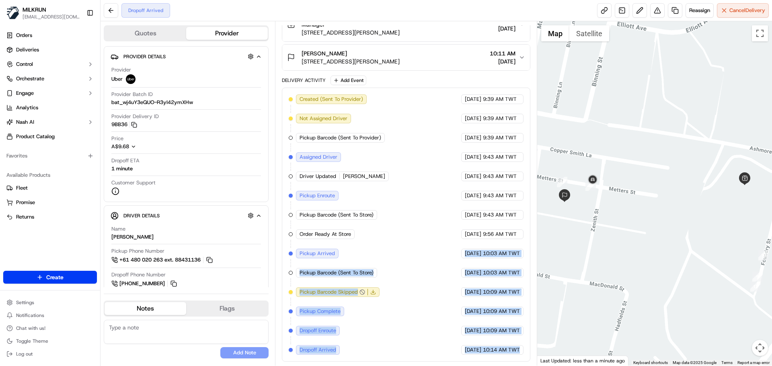
drag, startPoint x: 508, startPoint y: 348, endPoint x: 363, endPoint y: 124, distance: 266.7
click at [363, 124] on div "Created (Sent To Provider) Uber 23/09/2025 9:39 AM TWT Not Assigned Driver Uber…" at bounding box center [406, 224] width 234 height 260
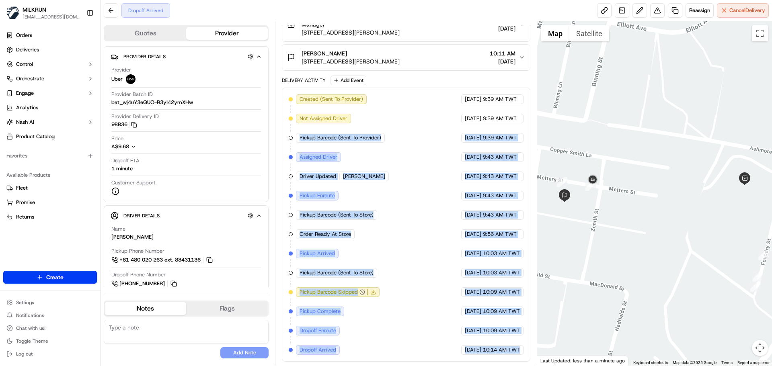
click at [334, 137] on span "Pickup Barcode (Sent To Provider)" at bounding box center [340, 137] width 82 height 7
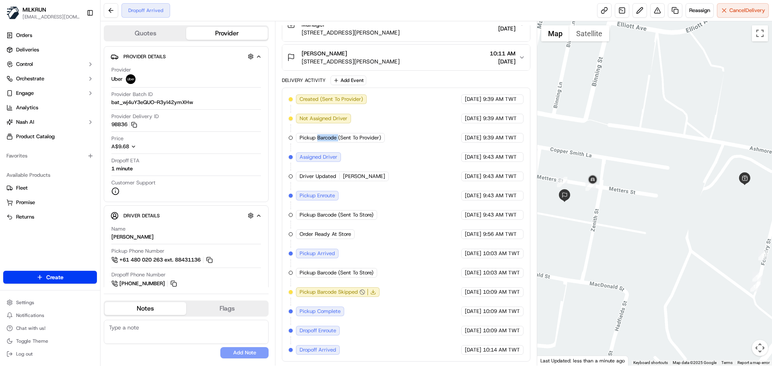
click at [334, 137] on span "Pickup Barcode (Sent To Provider)" at bounding box center [340, 137] width 82 height 7
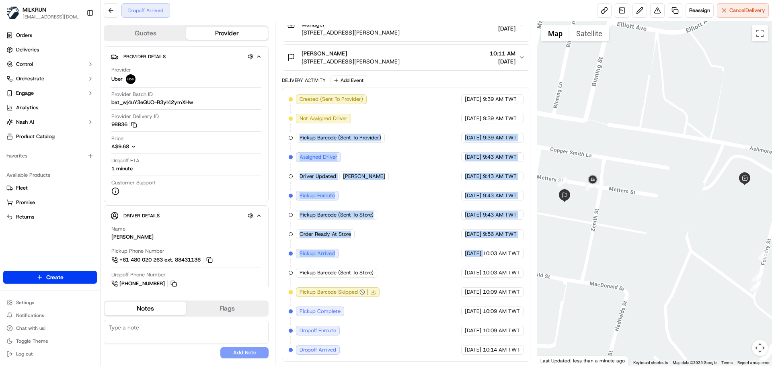
drag, startPoint x: 334, startPoint y: 137, endPoint x: 456, endPoint y: 290, distance: 195.9
click at [456, 290] on div "Created (Sent To Provider) Uber 23/09/2025 9:39 AM TWT Not Assigned Driver Uber…" at bounding box center [406, 224] width 234 height 260
click at [465, 292] on span "[DATE]" at bounding box center [473, 292] width 16 height 7
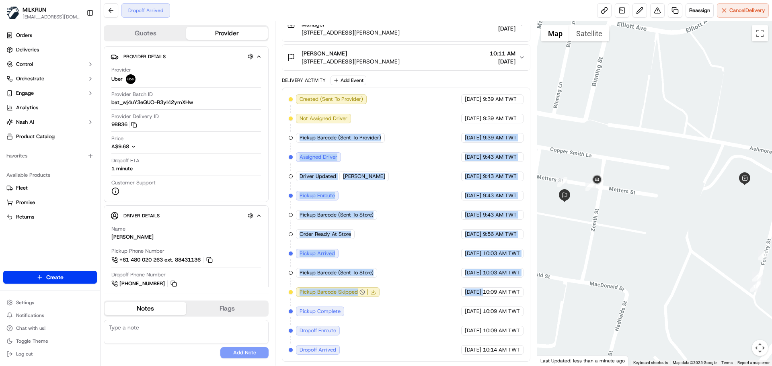
click at [383, 264] on div "Created (Sent To Provider) Uber 23/09/2025 9:39 AM TWT Not Assigned Driver Uber…" at bounding box center [406, 224] width 234 height 260
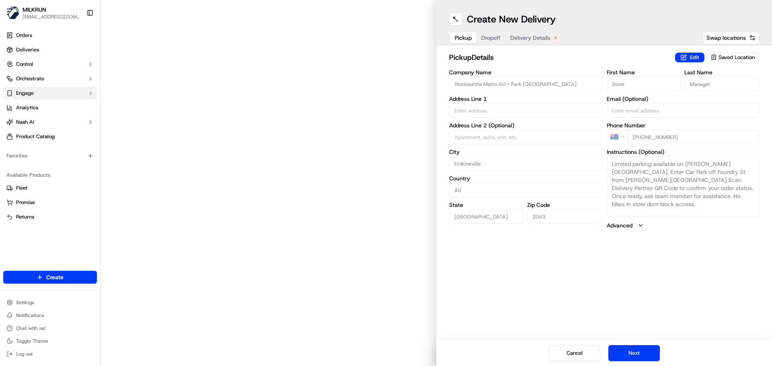
type input "57 Ashmore St"
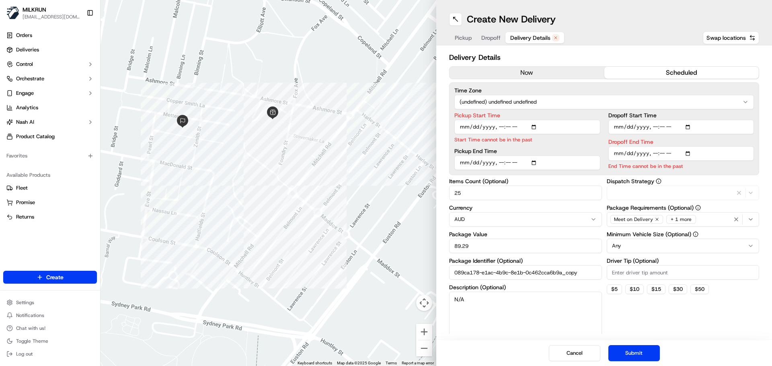
drag, startPoint x: 548, startPoint y: 40, endPoint x: 536, endPoint y: 61, distance: 24.1
click at [547, 41] on span "Delivery Details" at bounding box center [530, 38] width 40 height 8
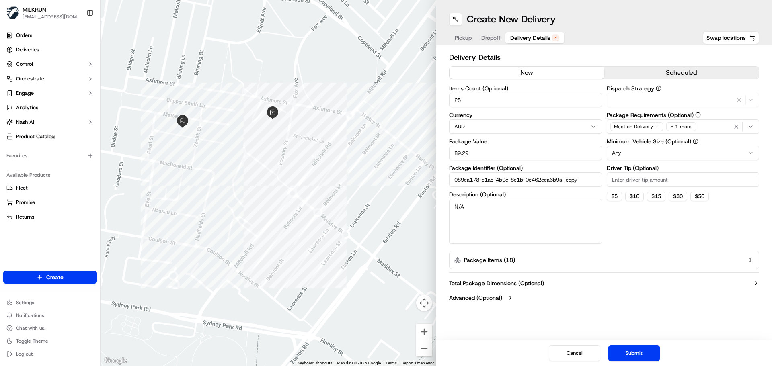
click at [524, 76] on button "now" at bounding box center [526, 73] width 155 height 12
click at [639, 359] on button "Submit" at bounding box center [633, 353] width 51 height 16
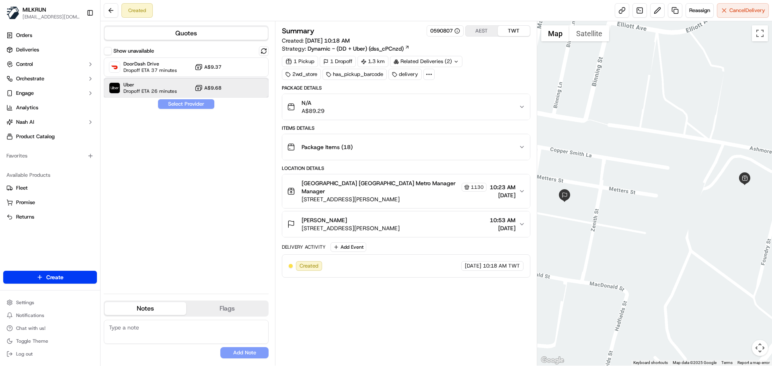
click at [135, 96] on div "Uber Dropoff ETA 26 minutes A$9.68" at bounding box center [186, 87] width 165 height 19
drag, startPoint x: 208, startPoint y: 104, endPoint x: 213, endPoint y: 108, distance: 6.0
click at [207, 104] on button "Assign Provider" at bounding box center [186, 104] width 57 height 10
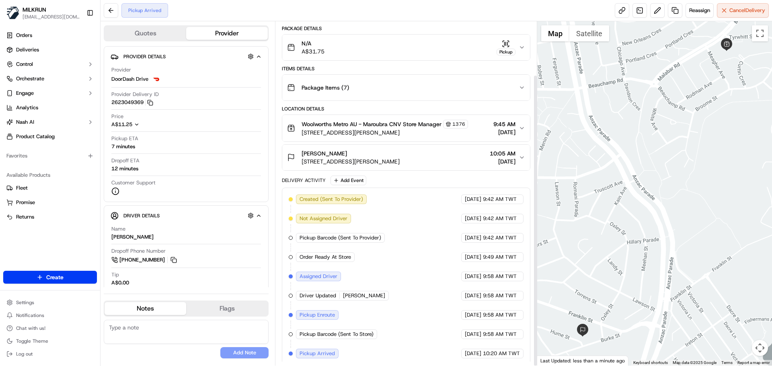
scroll to position [63, 0]
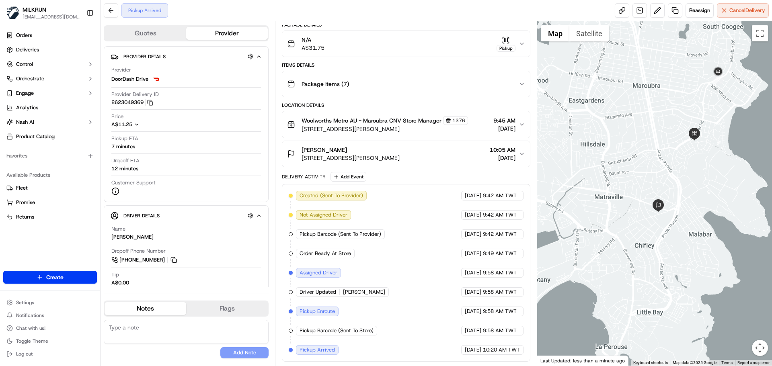
click at [483, 350] on span "10:20 AM TWT" at bounding box center [501, 349] width 37 height 7
click at [483, 351] on span "10:20 AM TWT" at bounding box center [501, 349] width 37 height 7
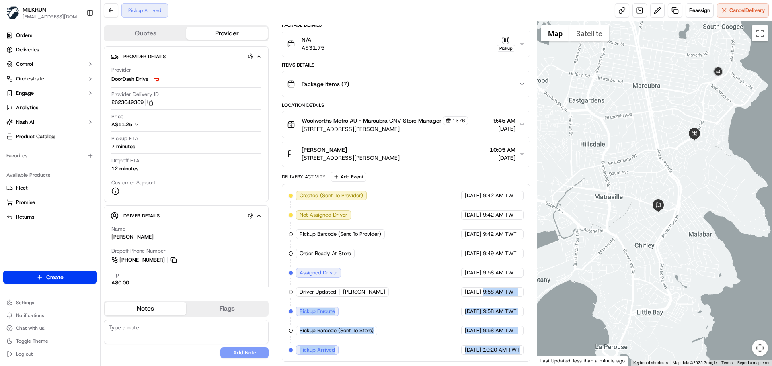
drag, startPoint x: 483, startPoint y: 351, endPoint x: 482, endPoint y: 285, distance: 66.7
click at [482, 285] on div "Created (Sent To Provider) DoorDash Drive 23/09/2025 9:42 AM TWT Not Assigned D…" at bounding box center [406, 273] width 234 height 164
click at [489, 352] on span "10:20 AM TWT" at bounding box center [501, 349] width 37 height 7
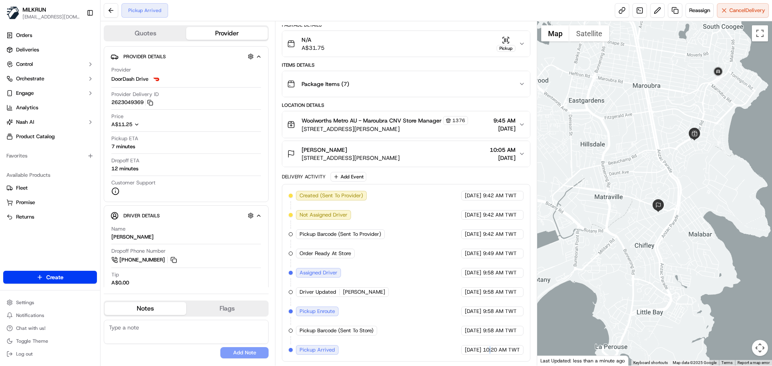
click at [489, 352] on span "10:20 AM TWT" at bounding box center [501, 349] width 37 height 7
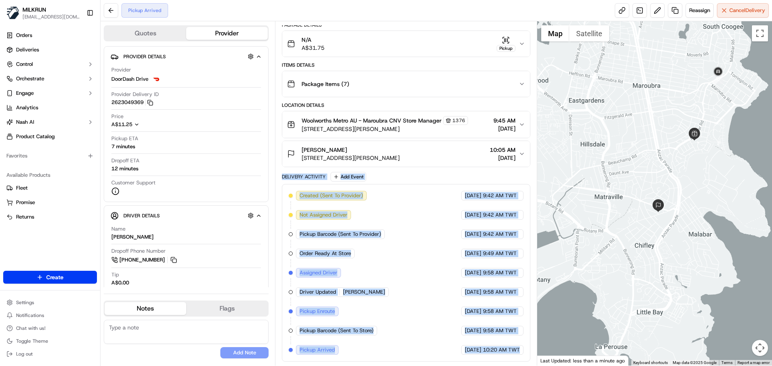
drag, startPoint x: 489, startPoint y: 352, endPoint x: 311, endPoint y: 178, distance: 248.7
click at [311, 178] on div "Delivery Activity Add Event Created (Sent To Provider) DoorDash Drive 23/09/202…" at bounding box center [406, 267] width 248 height 190
click at [311, 178] on div "Delivery Activity" at bounding box center [304, 177] width 44 height 6
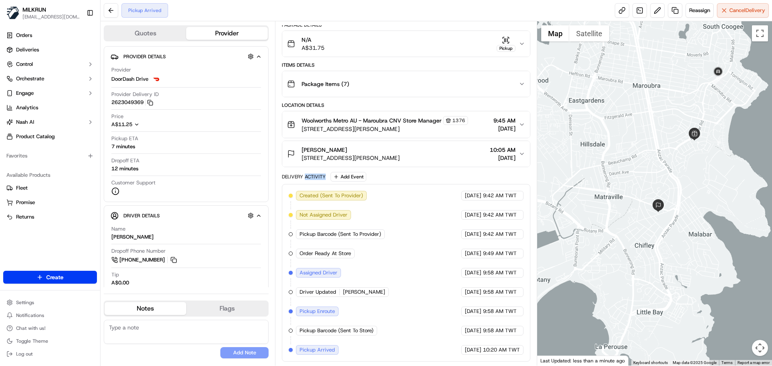
click at [311, 178] on div "Delivery Activity" at bounding box center [304, 177] width 44 height 6
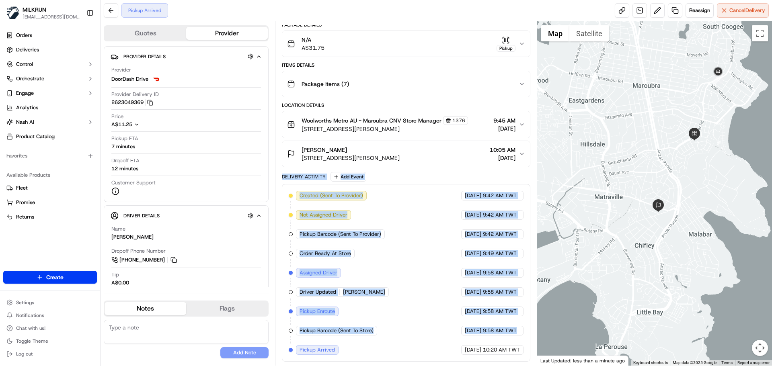
drag, startPoint x: 311, startPoint y: 178, endPoint x: 524, endPoint y: 342, distance: 269.1
click at [524, 342] on div "Delivery Activity Add Event Created (Sent To Provider) DoorDash Drive 23/09/202…" at bounding box center [406, 267] width 248 height 190
click at [527, 353] on div "Created (Sent To Provider) DoorDash Drive 23/09/2025 9:42 AM TWT Not Assigned D…" at bounding box center [406, 273] width 248 height 178
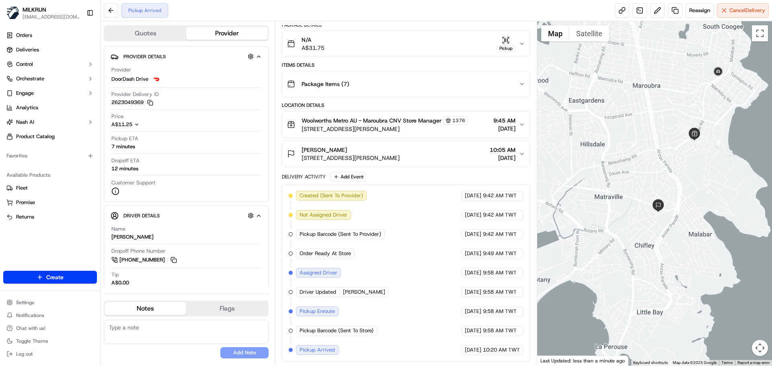
click at [527, 353] on div "Created (Sent To Provider) DoorDash Drive 23/09/2025 9:42 AM TWT Not Assigned D…" at bounding box center [406, 273] width 248 height 178
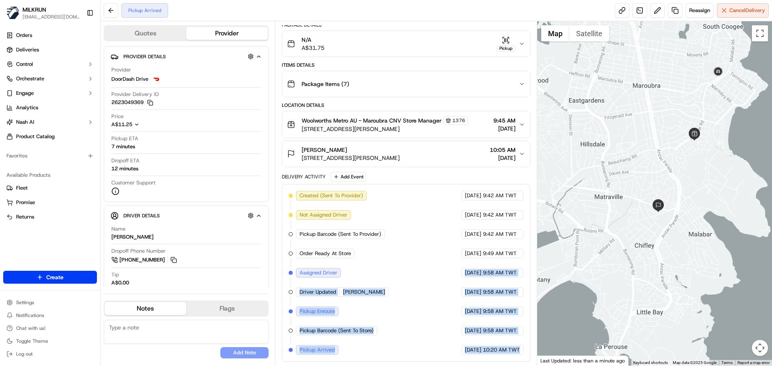
drag, startPoint x: 527, startPoint y: 353, endPoint x: 450, endPoint y: 237, distance: 139.2
click at [450, 237] on div "Created (Sent To Provider) DoorDash Drive 23/09/2025 9:42 AM TWT Not Assigned D…" at bounding box center [406, 273] width 248 height 178
click at [471, 305] on div "Created (Sent To Provider) DoorDash Drive 23/09/2025 9:42 AM TWT Not Assigned D…" at bounding box center [406, 273] width 234 height 164
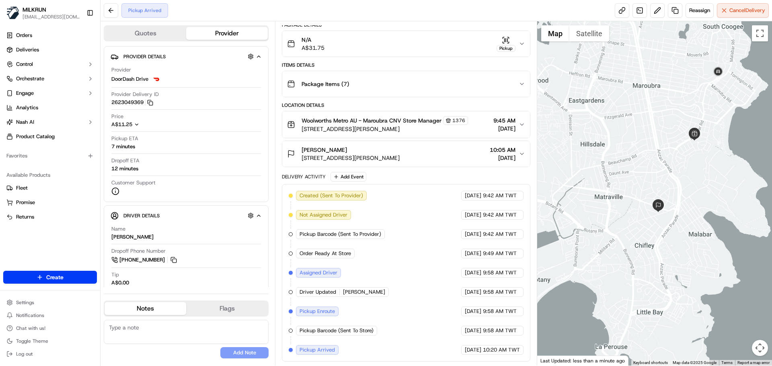
click at [471, 305] on div "Created (Sent To Provider) DoorDash Drive 23/09/2025 9:42 AM TWT Not Assigned D…" at bounding box center [406, 273] width 234 height 164
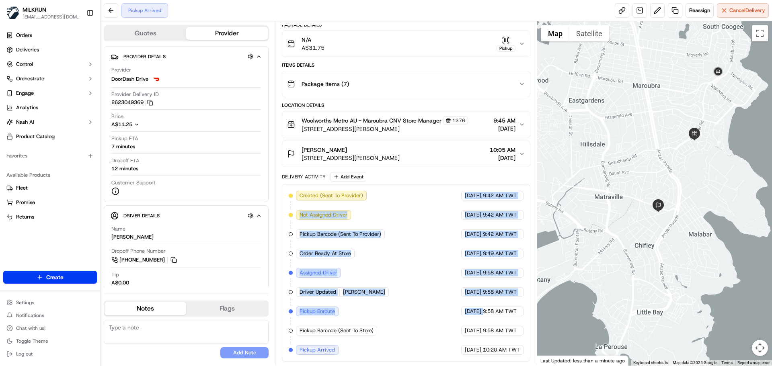
drag, startPoint x: 471, startPoint y: 305, endPoint x: 431, endPoint y: 193, distance: 119.1
click at [431, 193] on div "Created (Sent To Provider) DoorDash Drive 23/09/2025 9:42 AM TWT Not Assigned D…" at bounding box center [406, 273] width 234 height 164
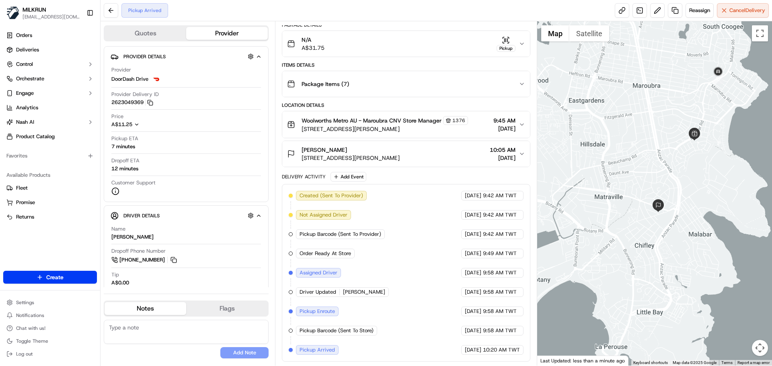
click at [297, 181] on div "Delivery Activity Add Event" at bounding box center [406, 177] width 248 height 10
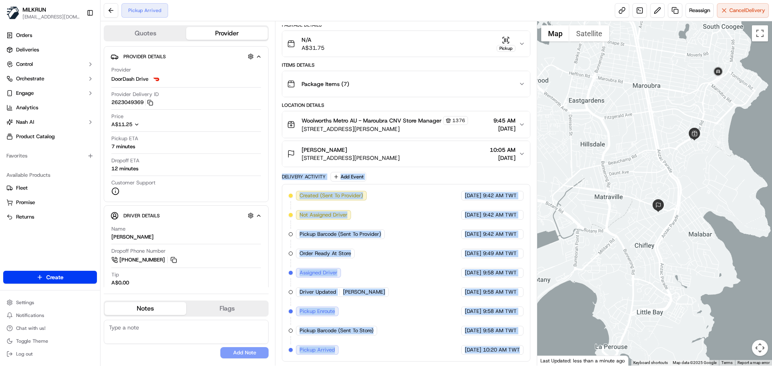
drag, startPoint x: 297, startPoint y: 181, endPoint x: 510, endPoint y: 350, distance: 271.7
click at [510, 350] on div "Delivery Activity Add Event Created (Sent To Provider) DoorDash Drive 23/09/202…" at bounding box center [406, 267] width 248 height 190
click at [510, 350] on span "10:20 AM TWT" at bounding box center [501, 349] width 37 height 7
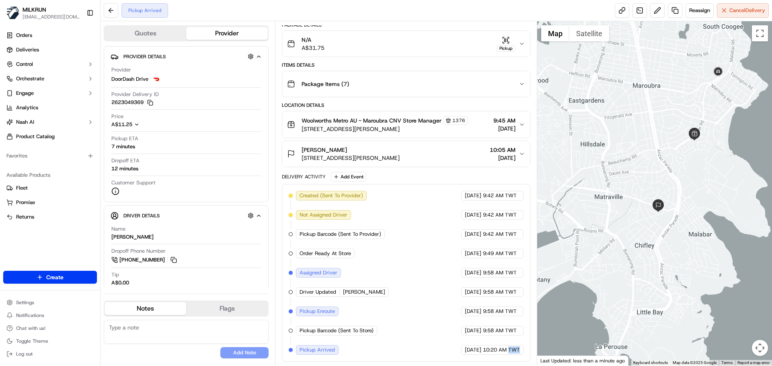
click at [510, 350] on span "10:20 AM TWT" at bounding box center [501, 349] width 37 height 7
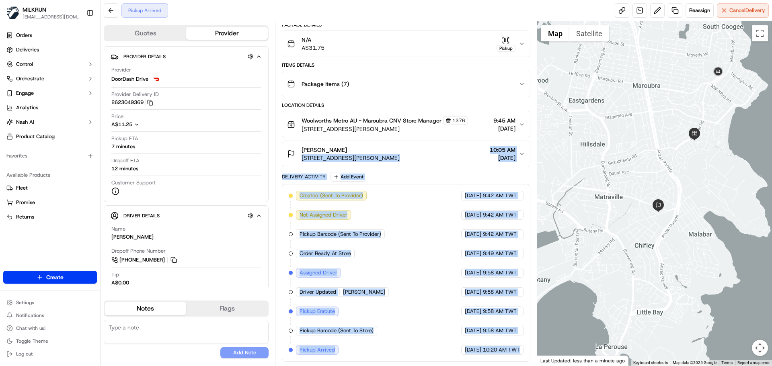
drag, startPoint x: 510, startPoint y: 350, endPoint x: 315, endPoint y: 164, distance: 269.2
click at [315, 164] on div "Package Details N/A A$31.75 Pickup Items Details Package Items ( 7 ) Location D…" at bounding box center [406, 192] width 248 height 340
click at [305, 178] on div "Delivery Activity" at bounding box center [304, 177] width 44 height 6
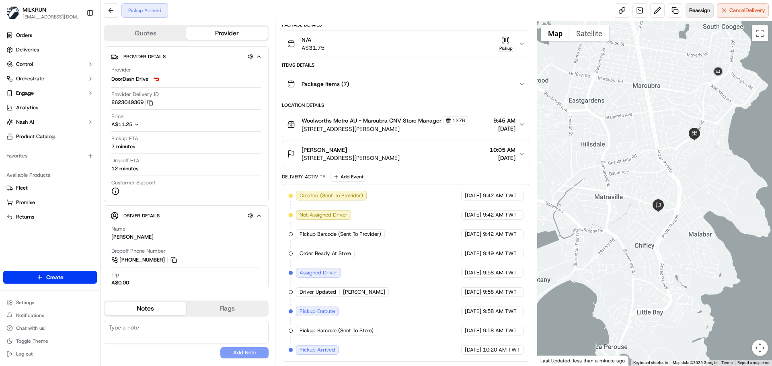
click at [696, 12] on span "Reassign" at bounding box center [699, 10] width 21 height 7
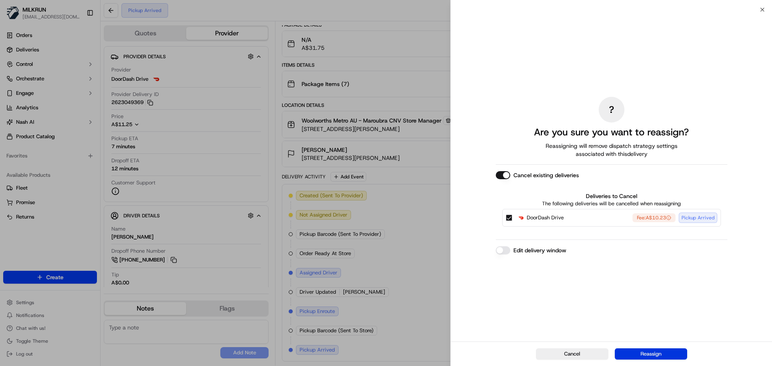
click at [658, 355] on button "Reassign" at bounding box center [651, 353] width 72 height 11
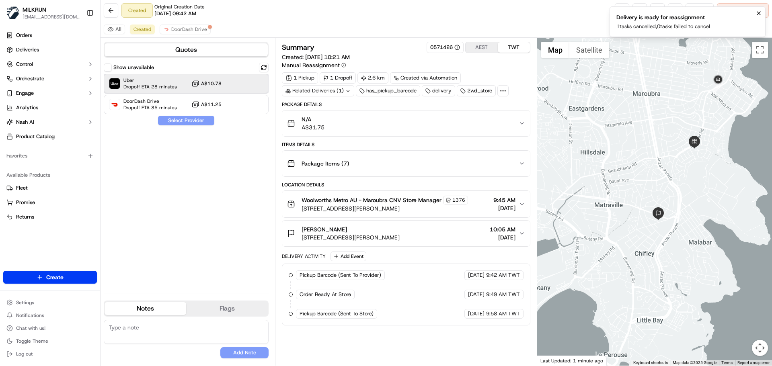
click at [156, 85] on span "Dropoff ETA 28 minutes" at bounding box center [149, 87] width 53 height 6
click at [182, 117] on button "Assign Provider" at bounding box center [186, 121] width 57 height 10
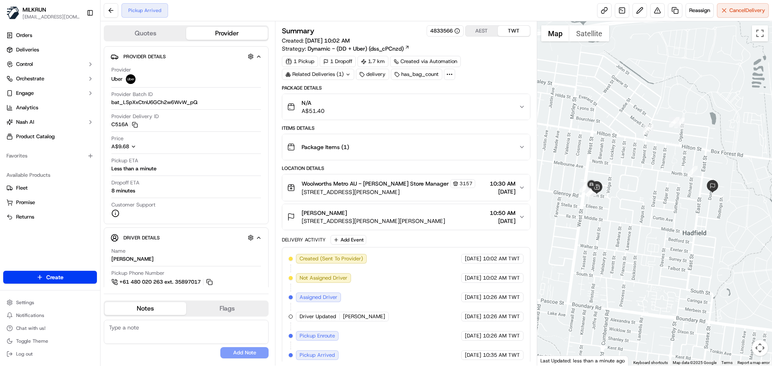
click at [477, 330] on div "Created (Sent To Provider) Uber [DATE] 10:02 AM TWT Not Assigned Driver Uber [D…" at bounding box center [406, 307] width 234 height 106
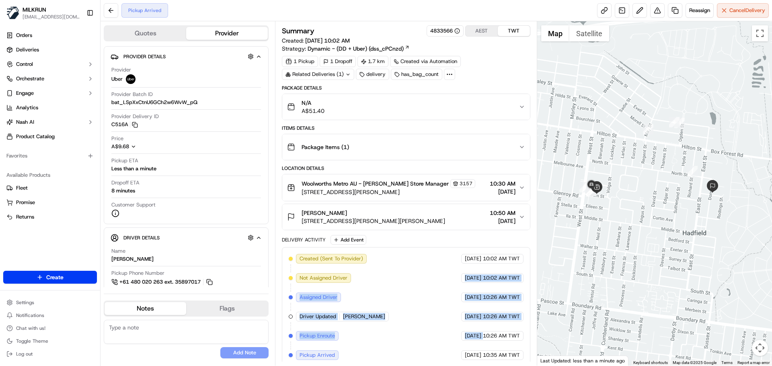
drag, startPoint x: 477, startPoint y: 330, endPoint x: 471, endPoint y: 254, distance: 76.6
click at [471, 254] on div "Created (Sent To Provider) Uber [DATE] 10:02 AM TWT Not Assigned Driver Uber [D…" at bounding box center [406, 307] width 234 height 106
click at [477, 301] on div "[DATE] 10:26 AM TWT" at bounding box center [492, 298] width 62 height 10
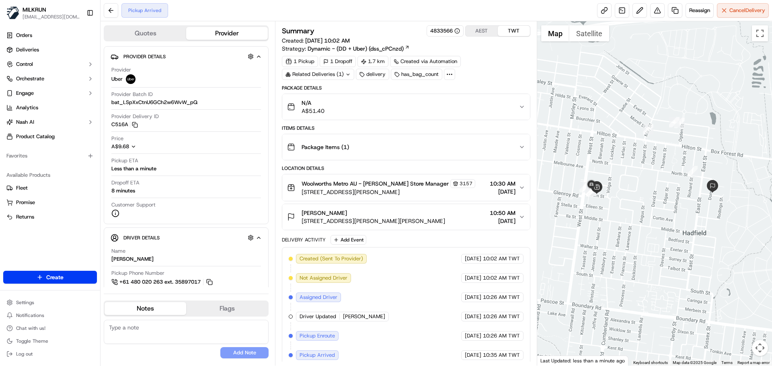
click at [477, 301] on div "[DATE] 10:26 AM TWT" at bounding box center [492, 298] width 62 height 10
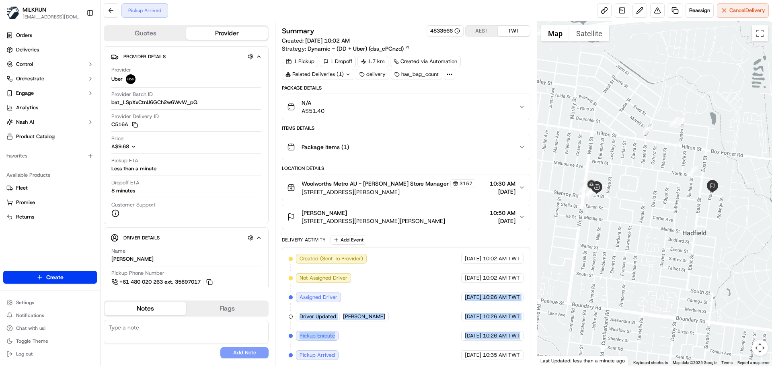
drag, startPoint x: 477, startPoint y: 301, endPoint x: 488, endPoint y: 347, distance: 47.2
click at [488, 347] on div "Created (Sent To Provider) Uber [DATE] 10:02 AM TWT Not Assigned Driver Uber [D…" at bounding box center [406, 307] width 234 height 106
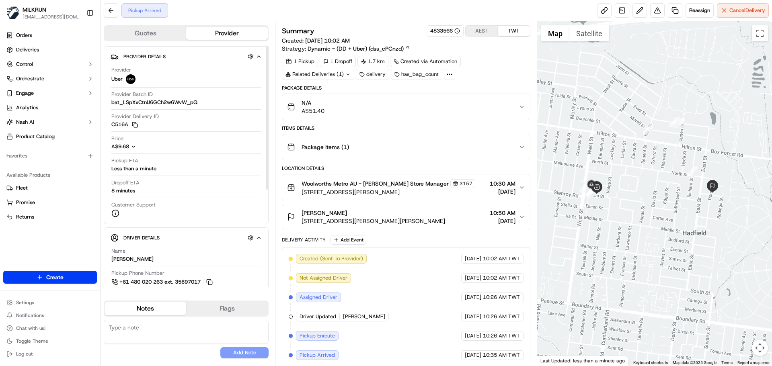
click at [385, 263] on div "Created (Sent To Provider) Uber [DATE] 10:02 AM TWT Not Assigned Driver Uber [D…" at bounding box center [406, 307] width 234 height 106
drag, startPoint x: 385, startPoint y: 263, endPoint x: 443, endPoint y: 313, distance: 76.6
click at [438, 309] on div "Created (Sent To Provider) Uber [DATE] 10:02 AM TWT Not Assigned Driver Uber [D…" at bounding box center [406, 307] width 234 height 106
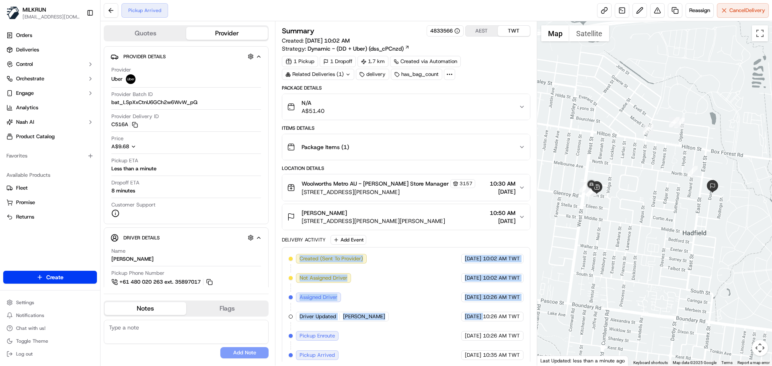
click at [461, 317] on div "[DATE] 10:26 AM TWT" at bounding box center [492, 317] width 62 height 10
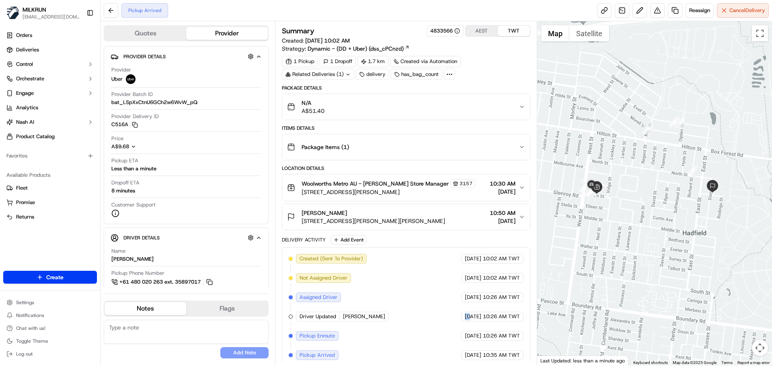
click at [461, 317] on div "[DATE] 10:26 AM TWT" at bounding box center [492, 317] width 62 height 10
drag, startPoint x: 447, startPoint y: 317, endPoint x: 443, endPoint y: 282, distance: 35.6
click at [443, 280] on div "Created (Sent To Provider) Uber [DATE] 10:02 AM TWT Not Assigned Driver Uber [D…" at bounding box center [406, 307] width 234 height 106
click at [465, 313] on span "[DATE]" at bounding box center [473, 316] width 16 height 7
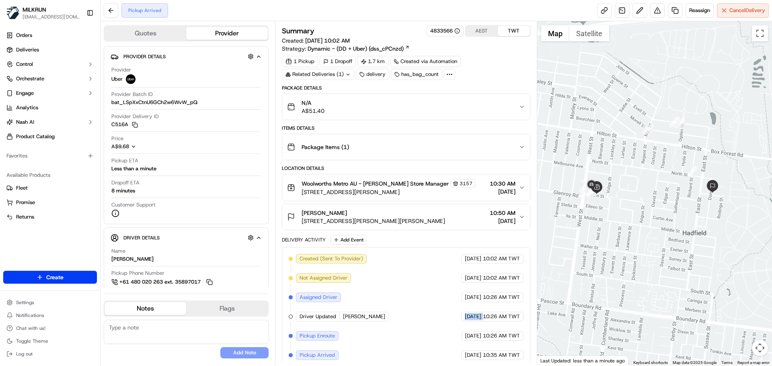
drag, startPoint x: 455, startPoint y: 313, endPoint x: 481, endPoint y: 338, distance: 35.8
click at [477, 336] on div "Created (Sent To Provider) Uber [DATE] 10:02 AM TWT Not Assigned Driver Uber [D…" at bounding box center [406, 307] width 234 height 106
click at [483, 338] on span "10:26 AM TWT" at bounding box center [501, 335] width 37 height 7
drag, startPoint x: 482, startPoint y: 338, endPoint x: 459, endPoint y: 285, distance: 58.5
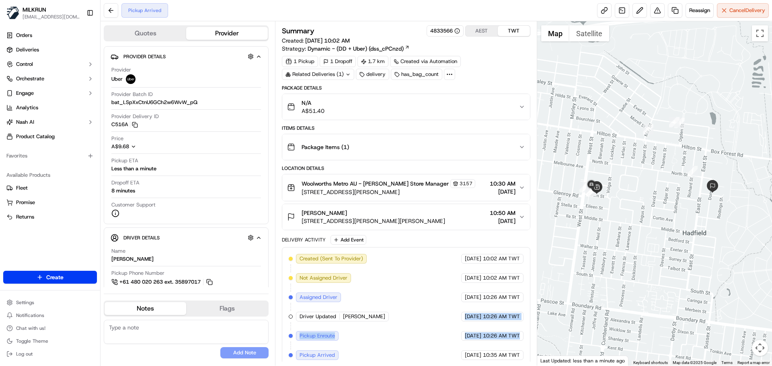
click at [459, 286] on div "Created (Sent To Provider) Uber [DATE] 10:02 AM TWT Not Assigned Driver Uber [D…" at bounding box center [406, 307] width 234 height 106
click at [463, 313] on div "[DATE] 10:26 AM TWT" at bounding box center [492, 317] width 62 height 10
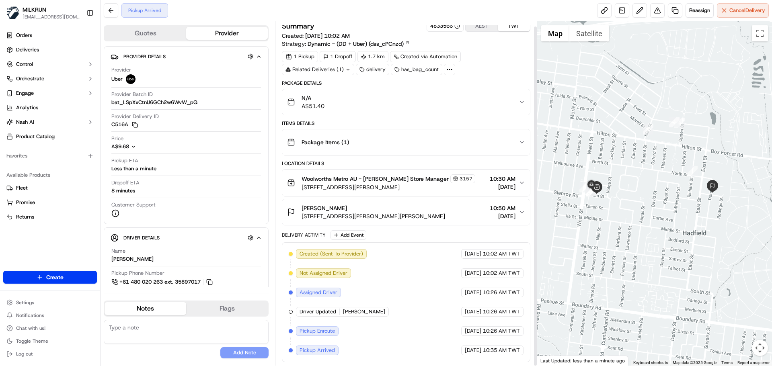
scroll to position [5, 0]
click at [491, 349] on span "10:35 AM TWT" at bounding box center [501, 349] width 37 height 7
drag, startPoint x: 491, startPoint y: 349, endPoint x: 481, endPoint y: 286, distance: 63.8
click at [481, 287] on div "Created (Sent To Provider) Uber [DATE] 10:02 AM TWT Not Assigned Driver Uber [D…" at bounding box center [406, 302] width 234 height 106
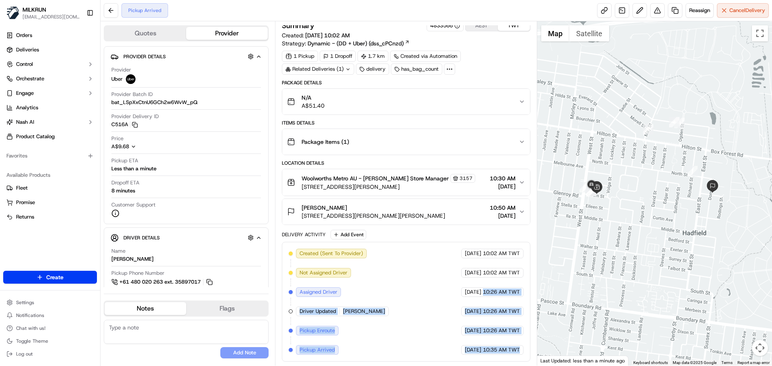
click at [490, 322] on div "Created (Sent To Provider) Uber [DATE] 10:02 AM TWT Not Assigned Driver Uber [D…" at bounding box center [406, 302] width 234 height 106
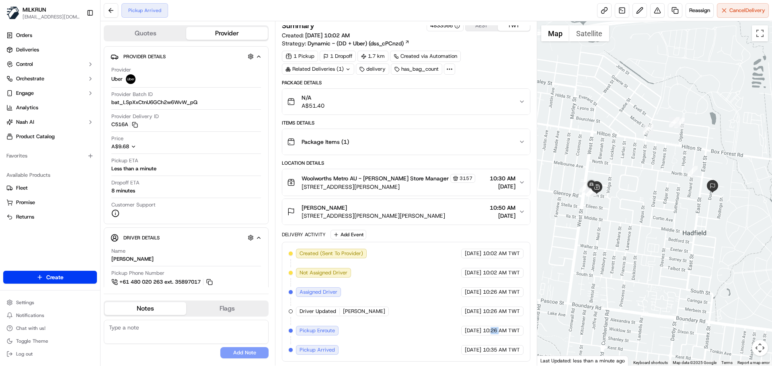
click at [490, 322] on div "Created (Sent To Provider) Uber [DATE] 10:02 AM TWT Not Assigned Driver Uber [D…" at bounding box center [406, 302] width 234 height 106
drag, startPoint x: 490, startPoint y: 322, endPoint x: 524, endPoint y: 354, distance: 46.7
click at [523, 353] on div "Created (Sent To Provider) Uber [DATE] 10:02 AM TWT Not Assigned Driver Uber [D…" at bounding box center [406, 302] width 248 height 120
click at [524, 354] on div "Created (Sent To Provider) Uber [DATE] 10:02 AM TWT Not Assigned Driver Uber [D…" at bounding box center [406, 302] width 248 height 120
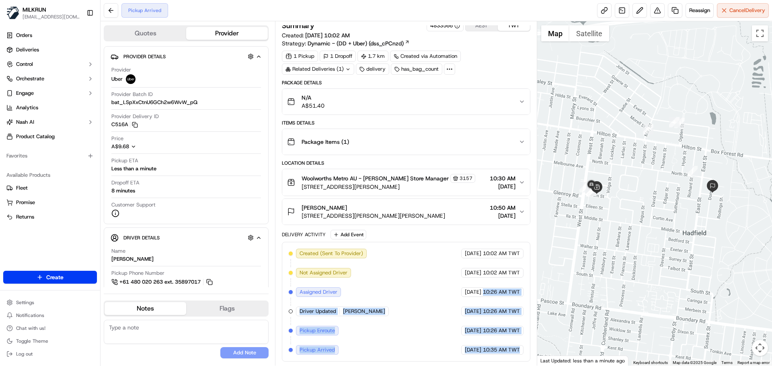
drag, startPoint x: 524, startPoint y: 354, endPoint x: 495, endPoint y: 325, distance: 41.5
click at [465, 272] on div "Created (Sent To Provider) Uber [DATE] 10:02 AM TWT Not Assigned Driver Uber [D…" at bounding box center [406, 302] width 248 height 120
click at [495, 326] on div "Created (Sent To Provider) Uber [DATE] 10:02 AM TWT Not Assigned Driver Uber [D…" at bounding box center [406, 302] width 234 height 106
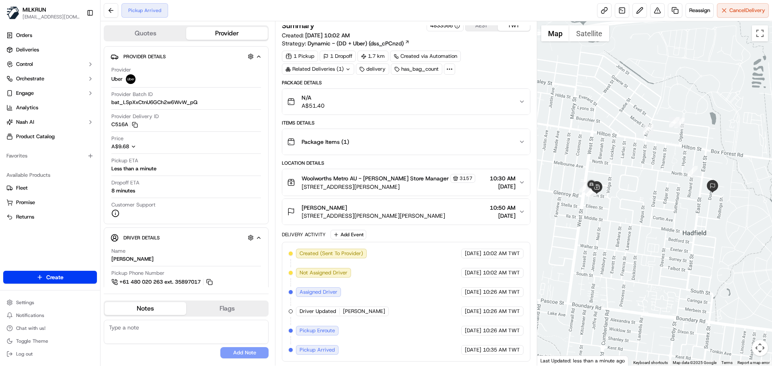
click at [493, 298] on div "Created (Sent To Provider) Uber [DATE] 10:02 AM TWT Not Assigned Driver Uber [D…" at bounding box center [406, 302] width 234 height 106
drag, startPoint x: 493, startPoint y: 298, endPoint x: 515, endPoint y: 338, distance: 45.0
click at [515, 338] on div "Created (Sent To Provider) Uber [DATE] 10:02 AM TWT Not Assigned Driver Uber [D…" at bounding box center [406, 302] width 234 height 106
